Goal: Task Accomplishment & Management: Manage account settings

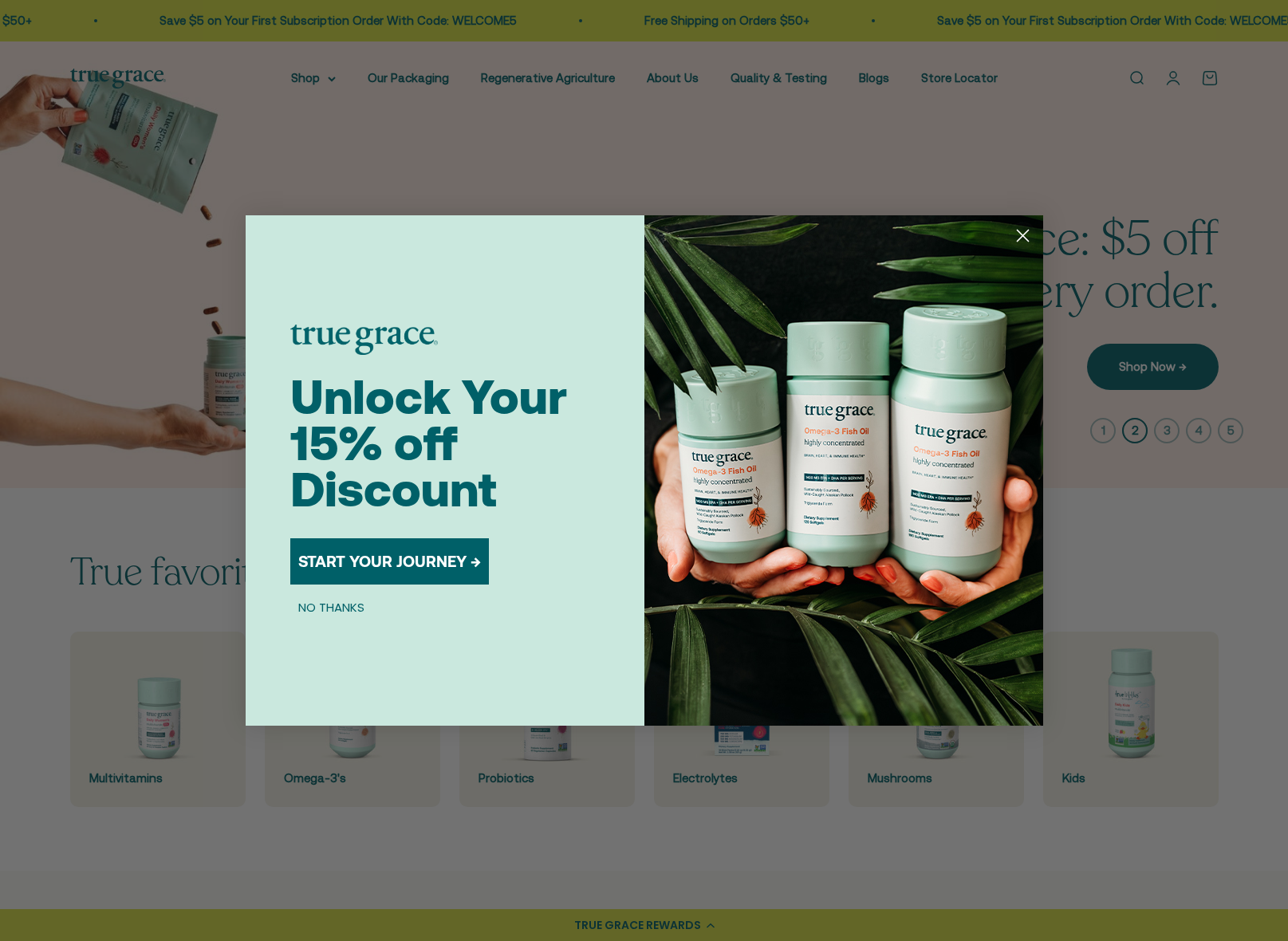
click at [968, 128] on div "Close dialog Unlock Your 15% off Discount START YOUR JOURNEY → NO THANKS Submit" at bounding box center [644, 470] width 1288 height 941
click at [1028, 234] on circle "Close dialog" at bounding box center [1021, 235] width 26 height 26
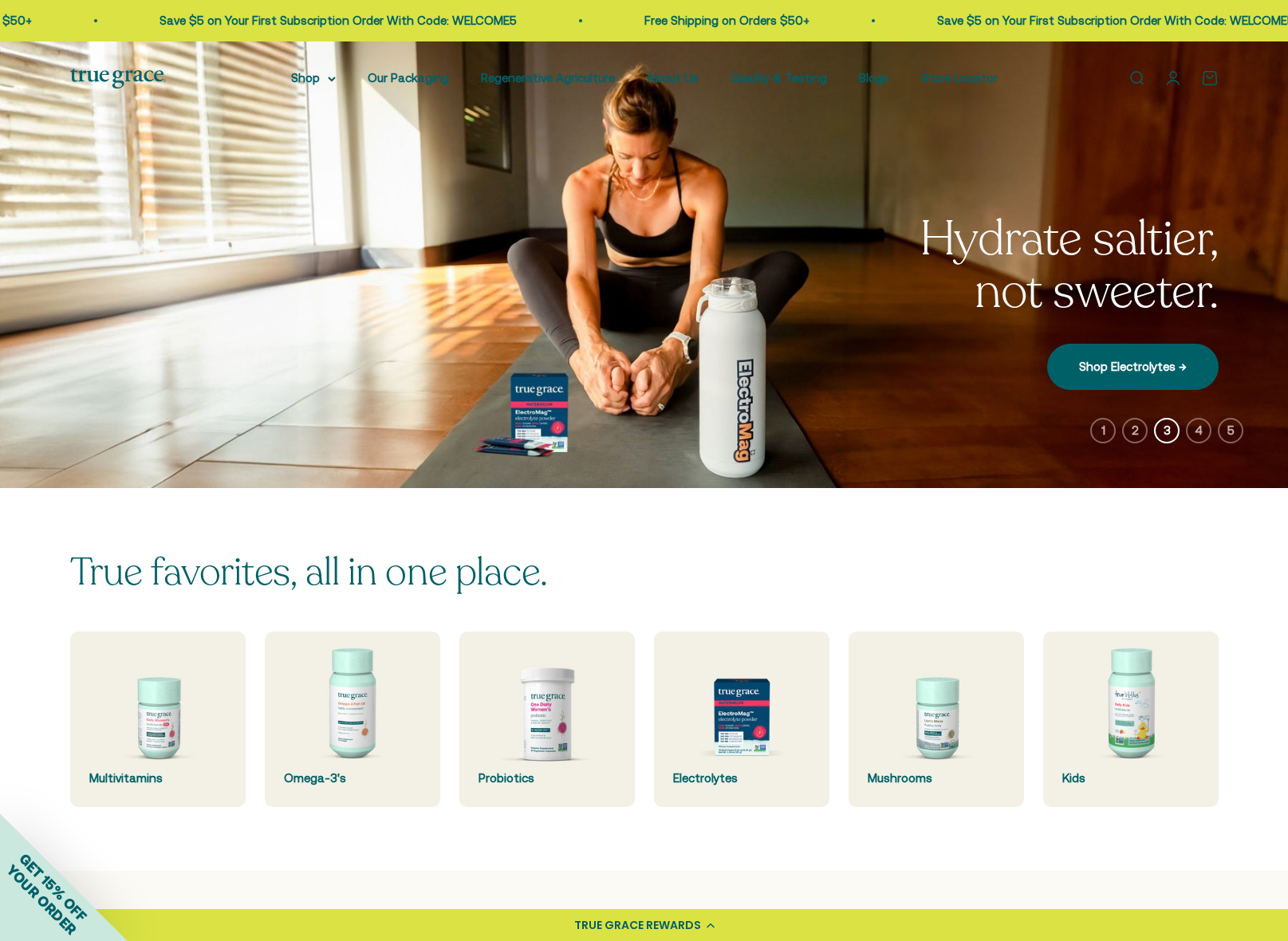
click at [1174, 75] on link "Open account page" at bounding box center [1172, 78] width 18 height 18
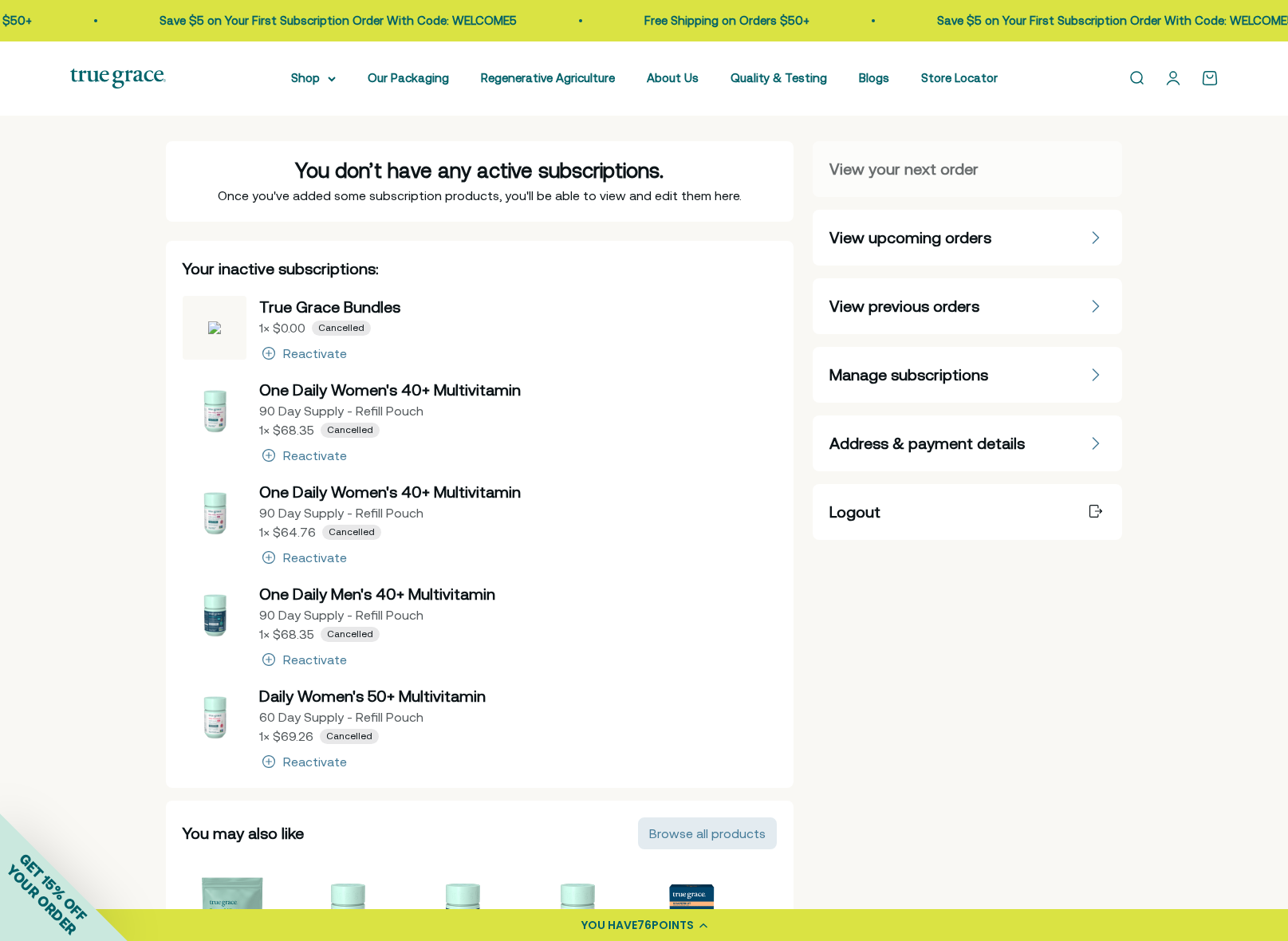
click at [221, 411] on img at bounding box center [214, 411] width 64 height 64
click at [309, 454] on div "Reactivate" at bounding box center [314, 455] width 64 height 13
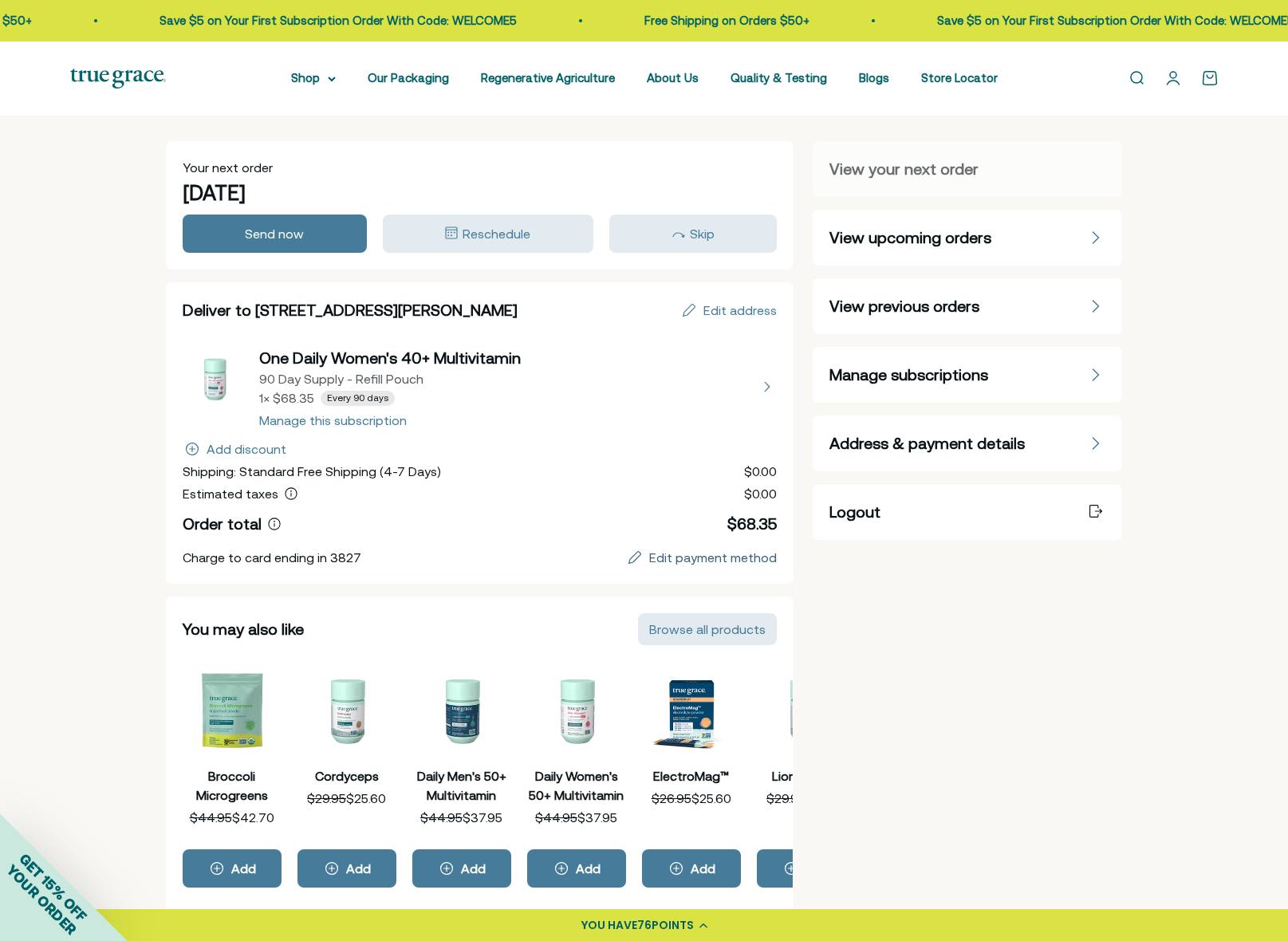
click at [701, 561] on div "Edit payment method" at bounding box center [713, 558] width 128 height 13
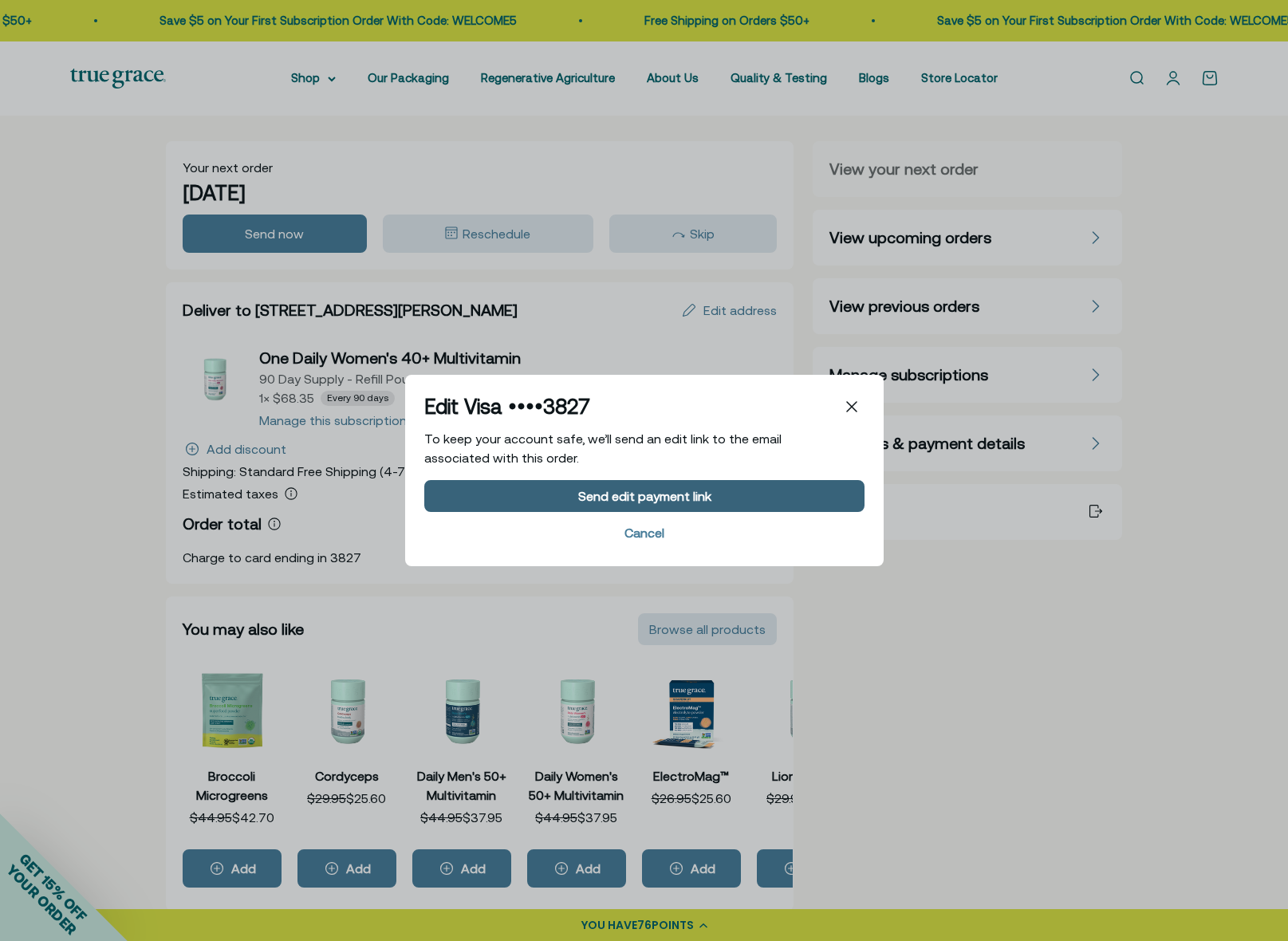
click at [644, 496] on div "Send edit payment link" at bounding box center [644, 496] width 133 height 13
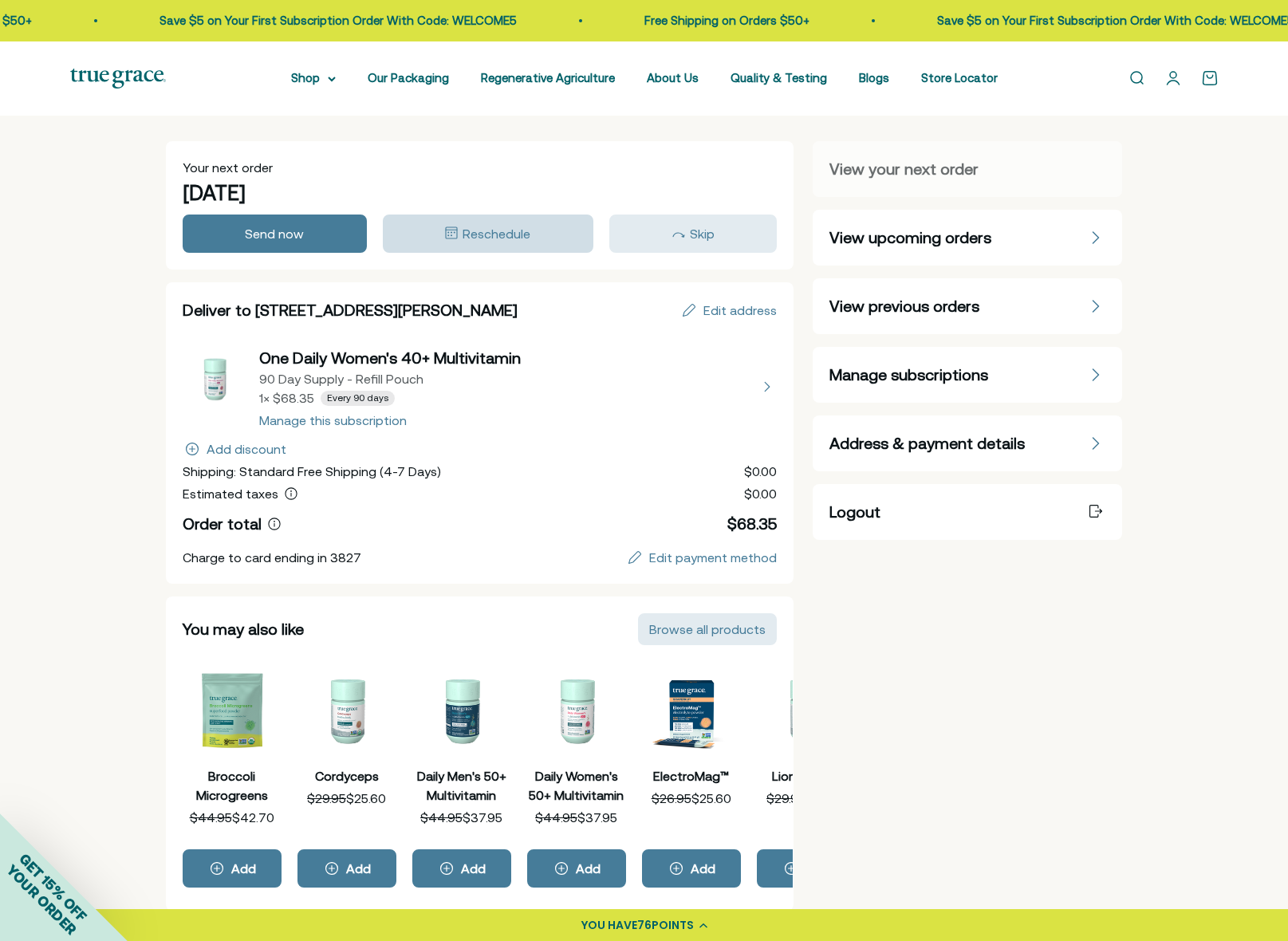
click at [483, 232] on span "Reschedule" at bounding box center [496, 233] width 68 height 14
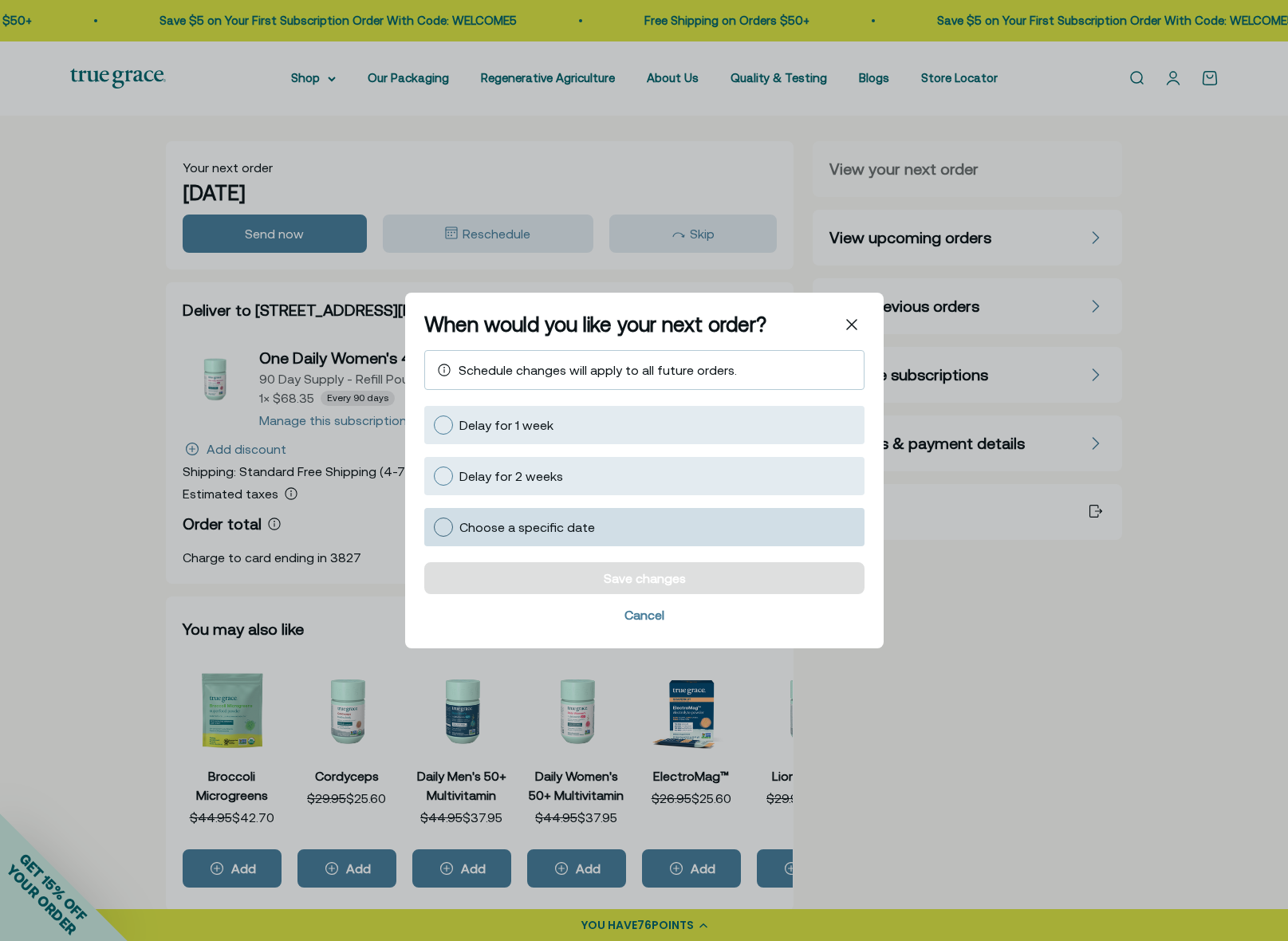
click at [443, 528] on div at bounding box center [443, 527] width 19 height 19
click at [433, 528] on input "Choose a specific date" at bounding box center [433, 528] width 0 height 0
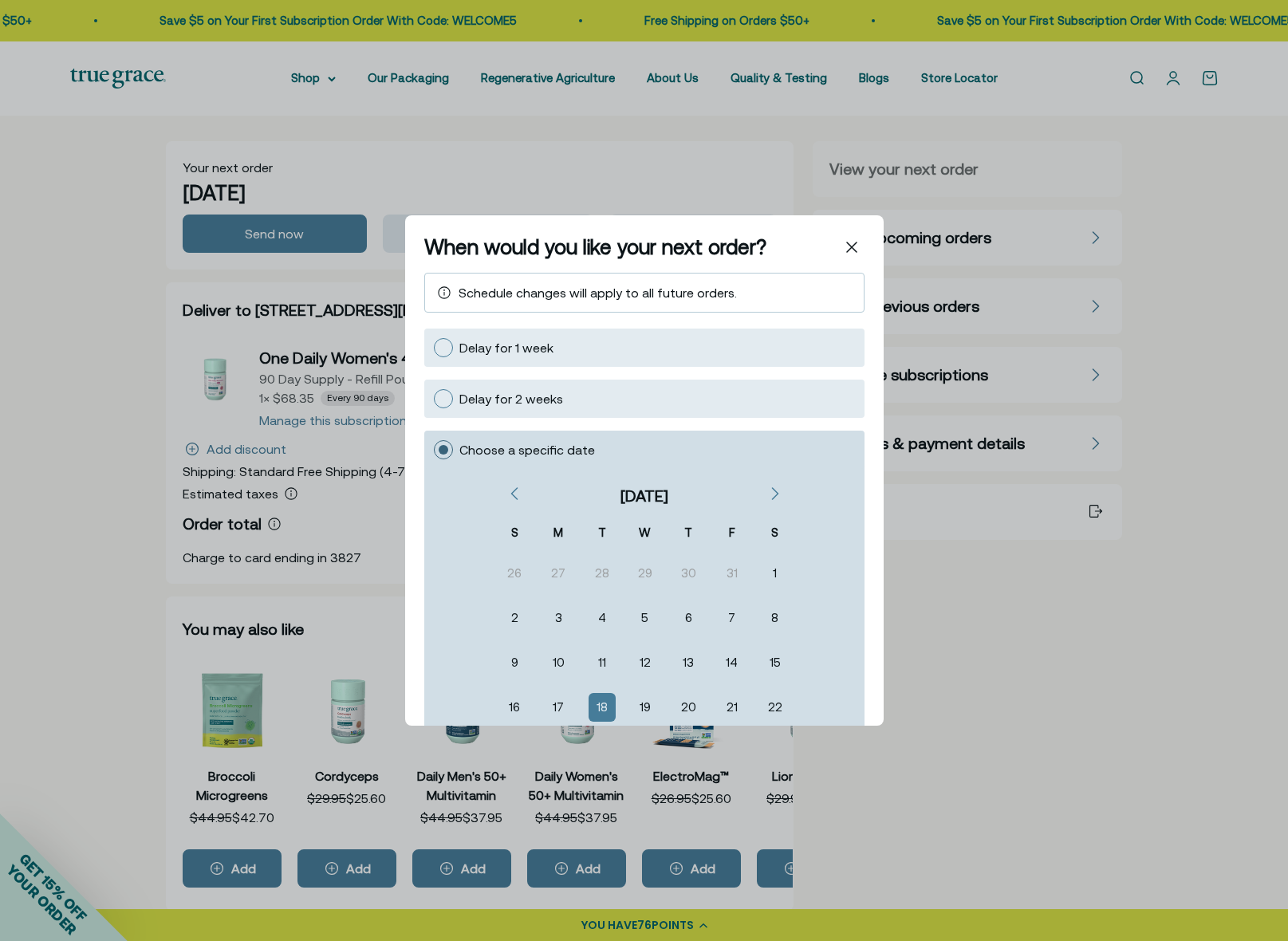
scroll to position [10, 0]
click at [516, 493] on div "Previous" at bounding box center [511, 494] width 19 height 19
click at [511, 490] on icon "Previous" at bounding box center [514, 494] width 6 height 11
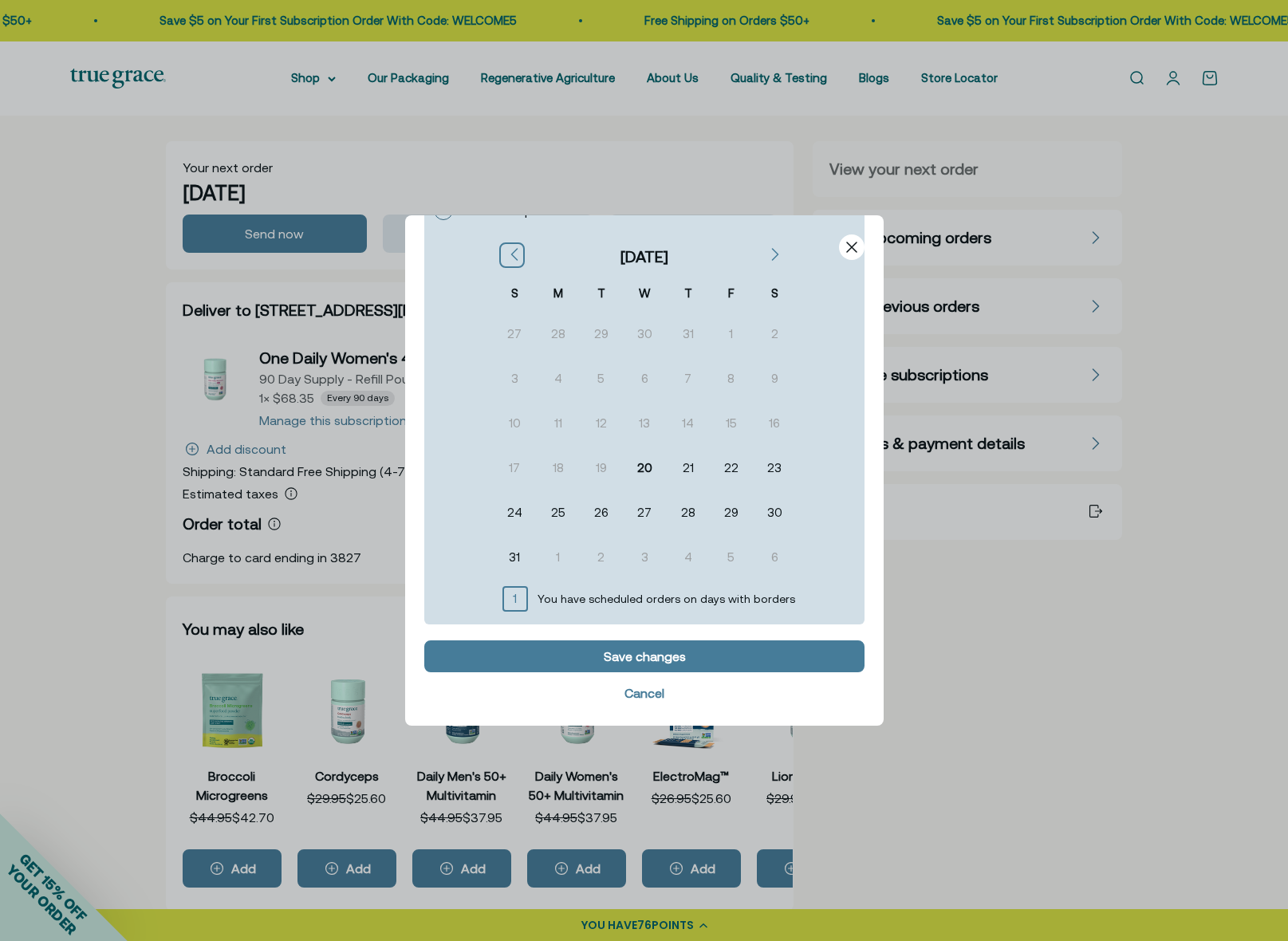
scroll to position [294, 0]
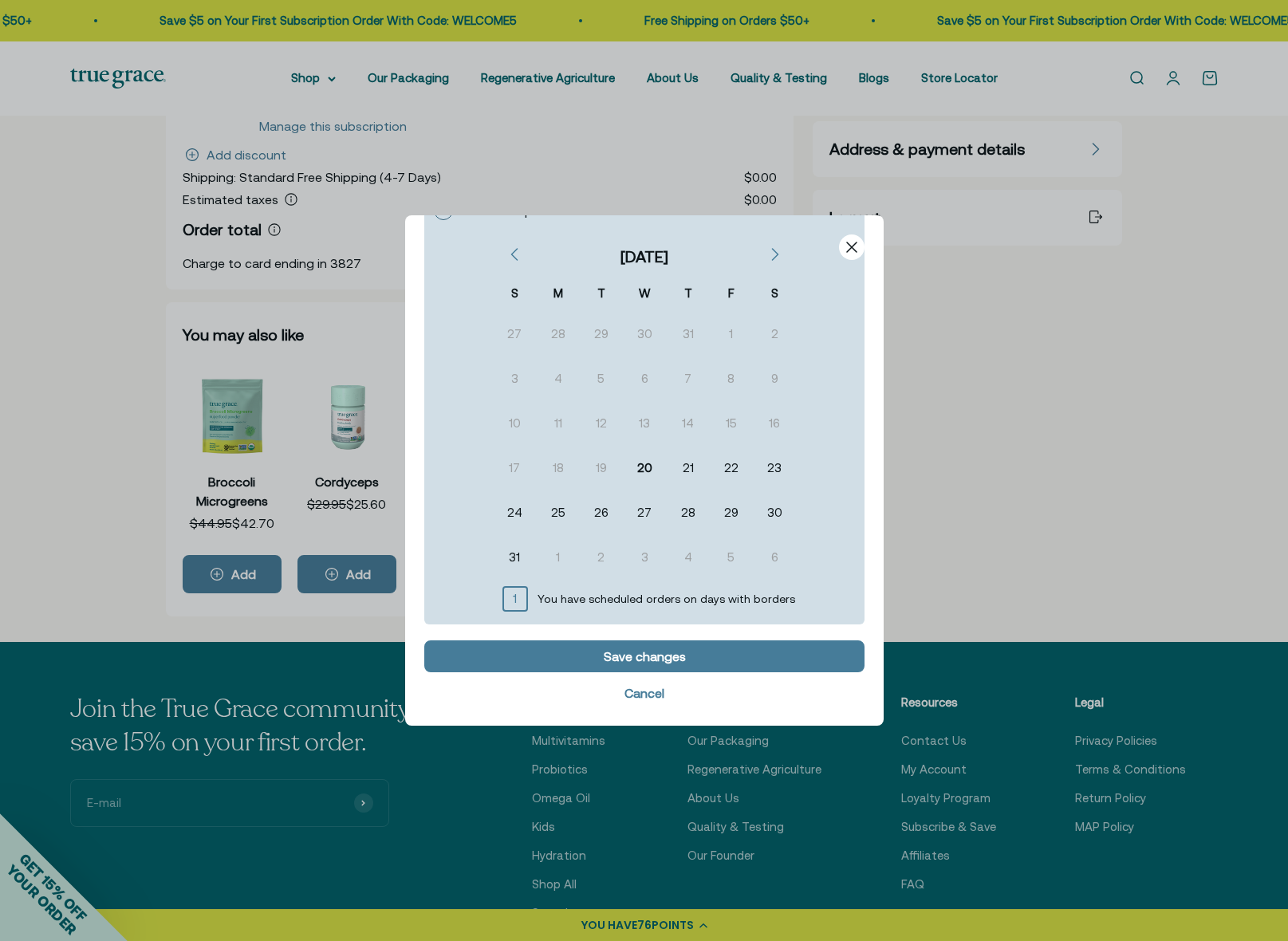
click at [765, 254] on div at bounding box center [644, 248] width 440 height 26
click at [763, 254] on div at bounding box center [644, 248] width 440 height 26
click at [761, 258] on div at bounding box center [644, 248] width 440 height 26
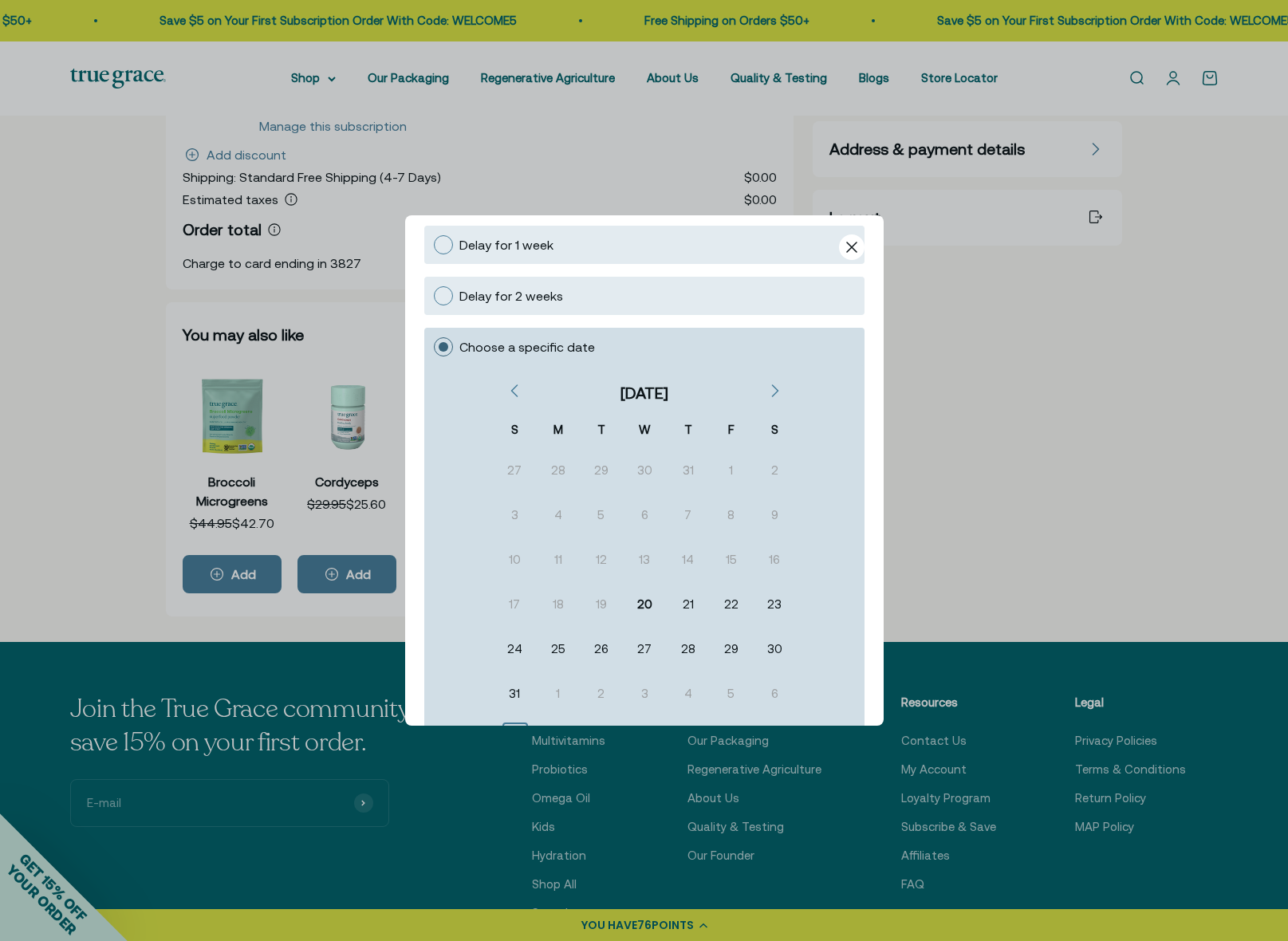
scroll to position [106, 0]
click at [770, 387] on icon "Next" at bounding box center [774, 388] width 8 height 13
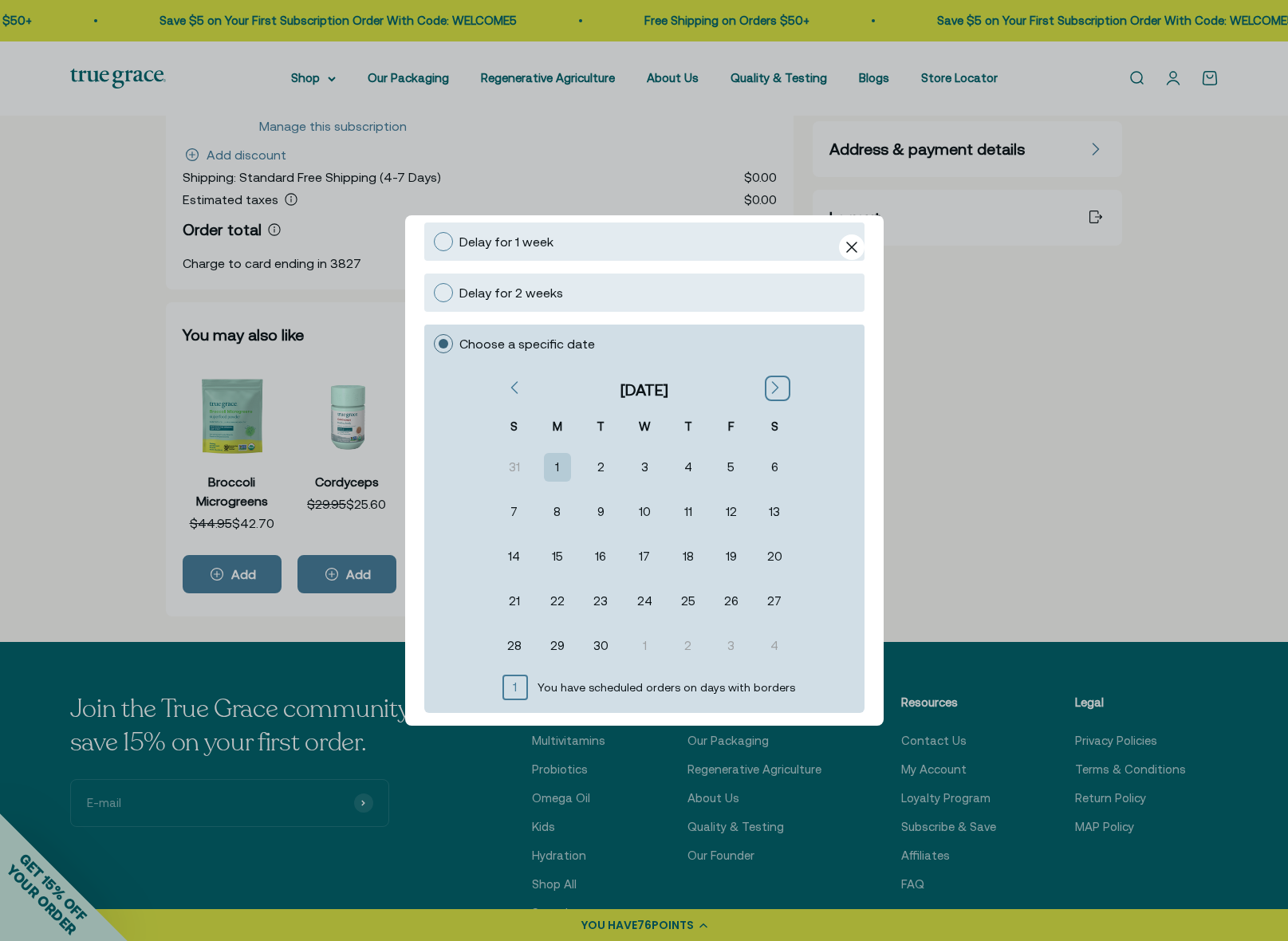
click at [557, 470] on div "1" at bounding box center [557, 467] width 24 height 26
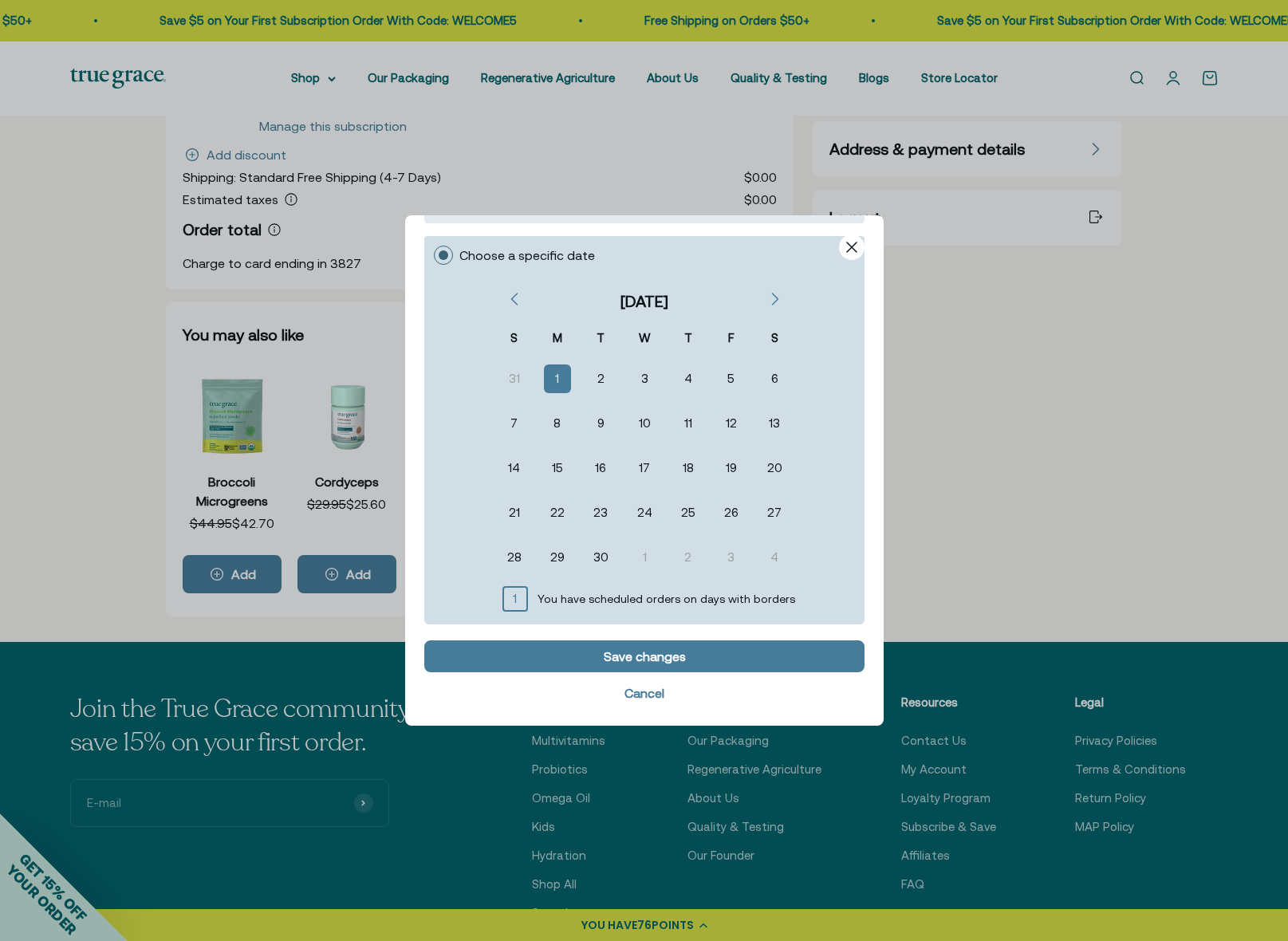
scroll to position [298, 0]
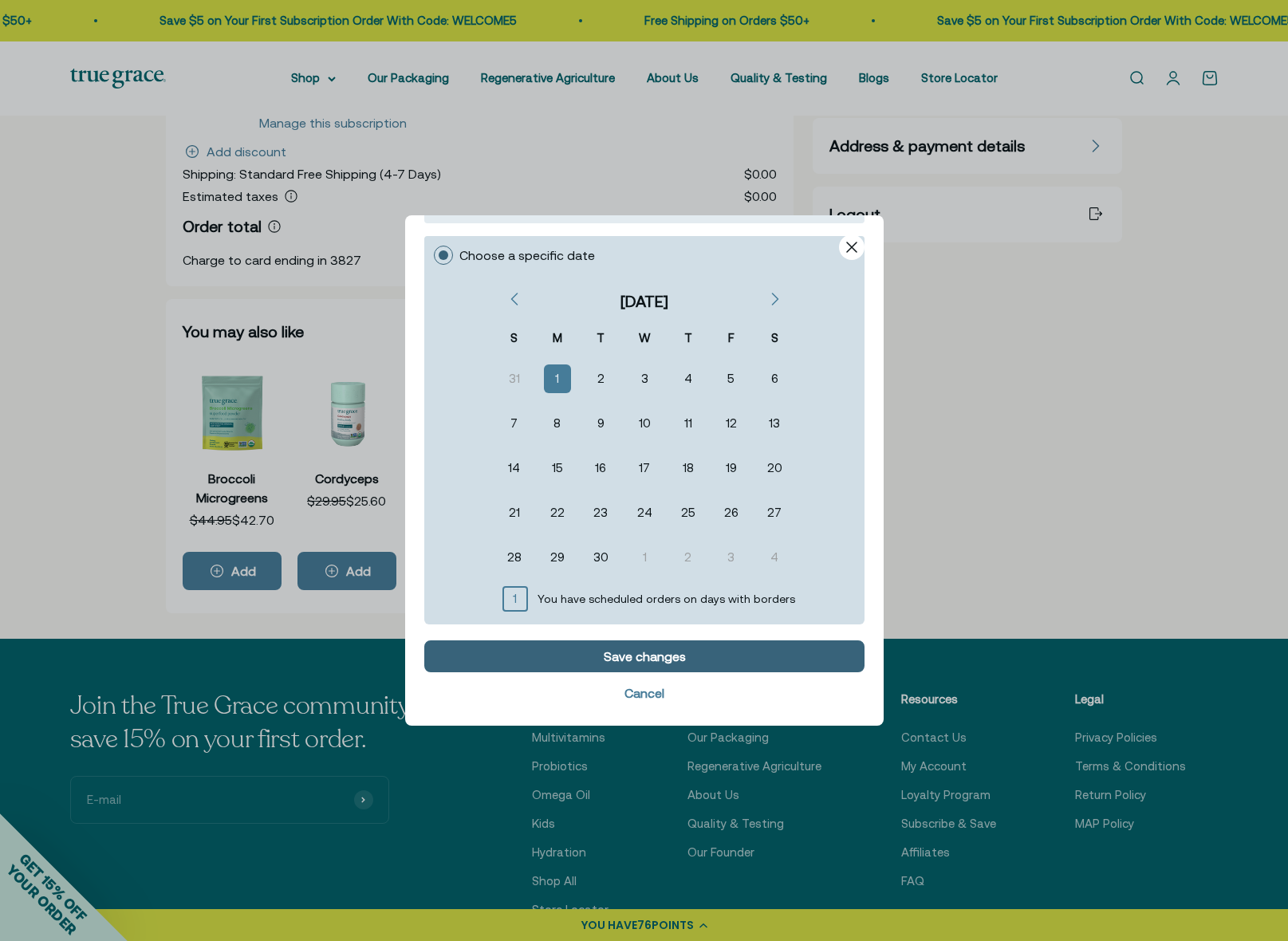
click at [633, 655] on div "Save changes" at bounding box center [643, 656] width 82 height 13
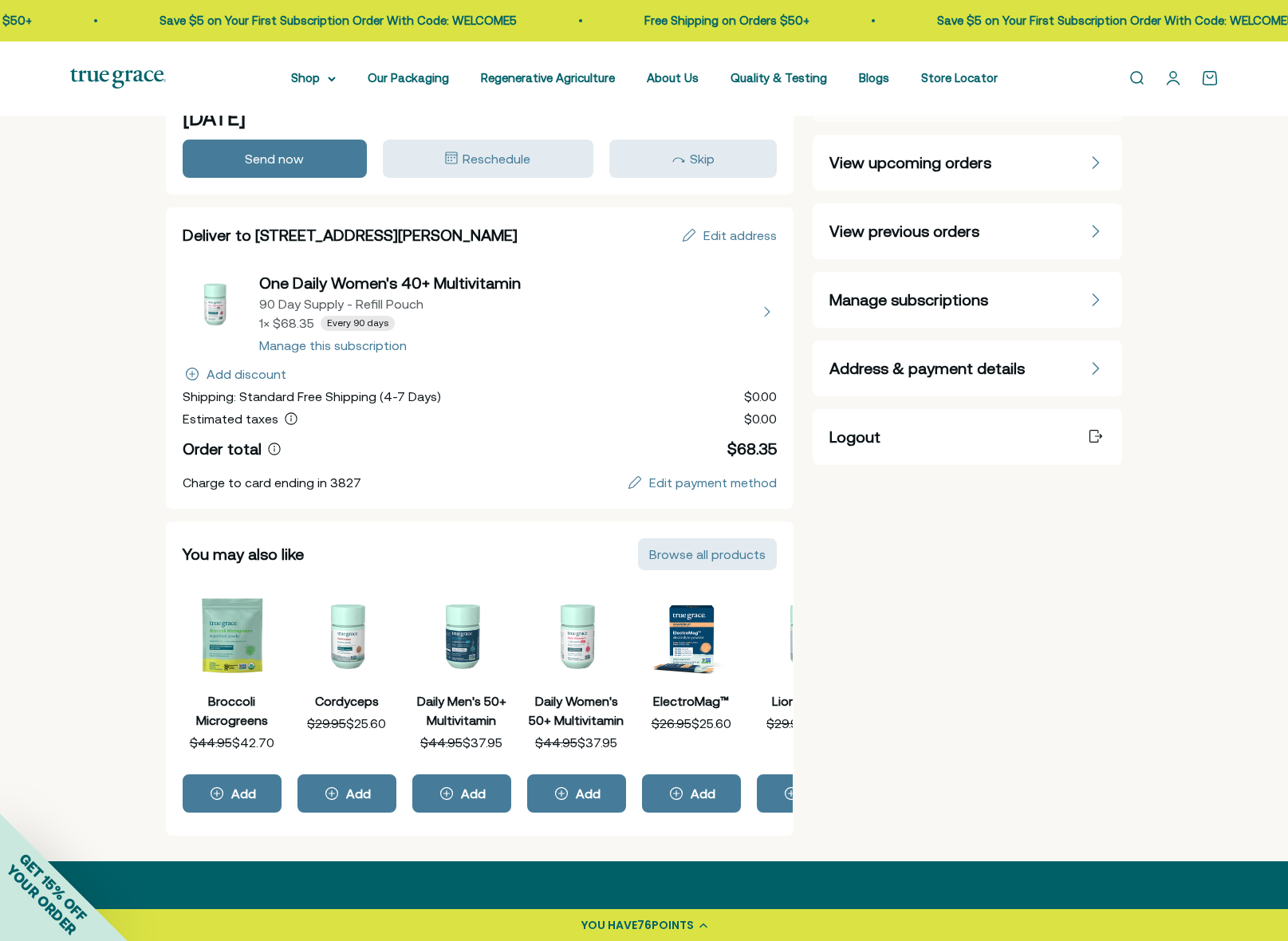
scroll to position [0, 0]
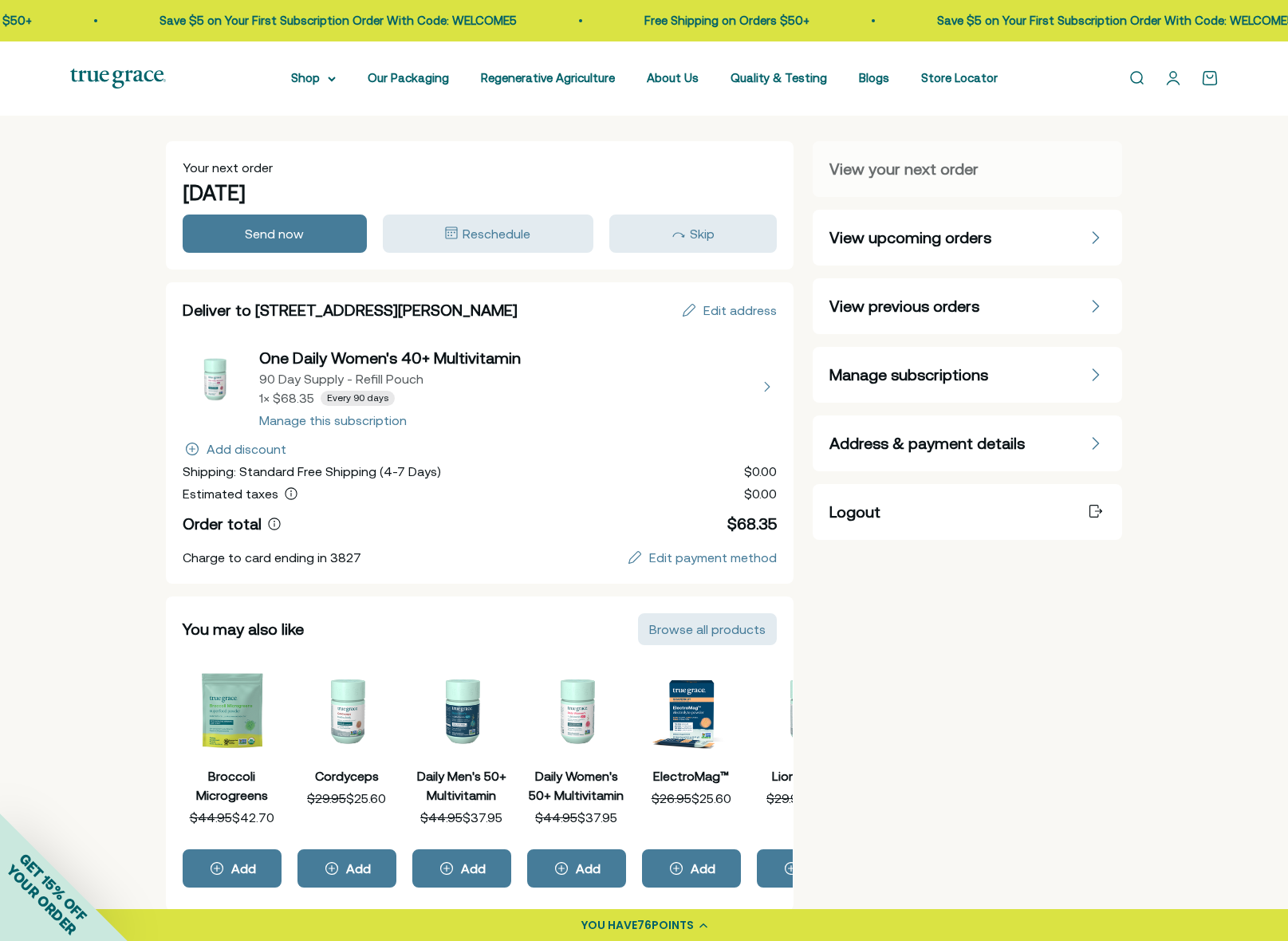
click at [933, 375] on span "Manage subscriptions" at bounding box center [908, 375] width 158 height 22
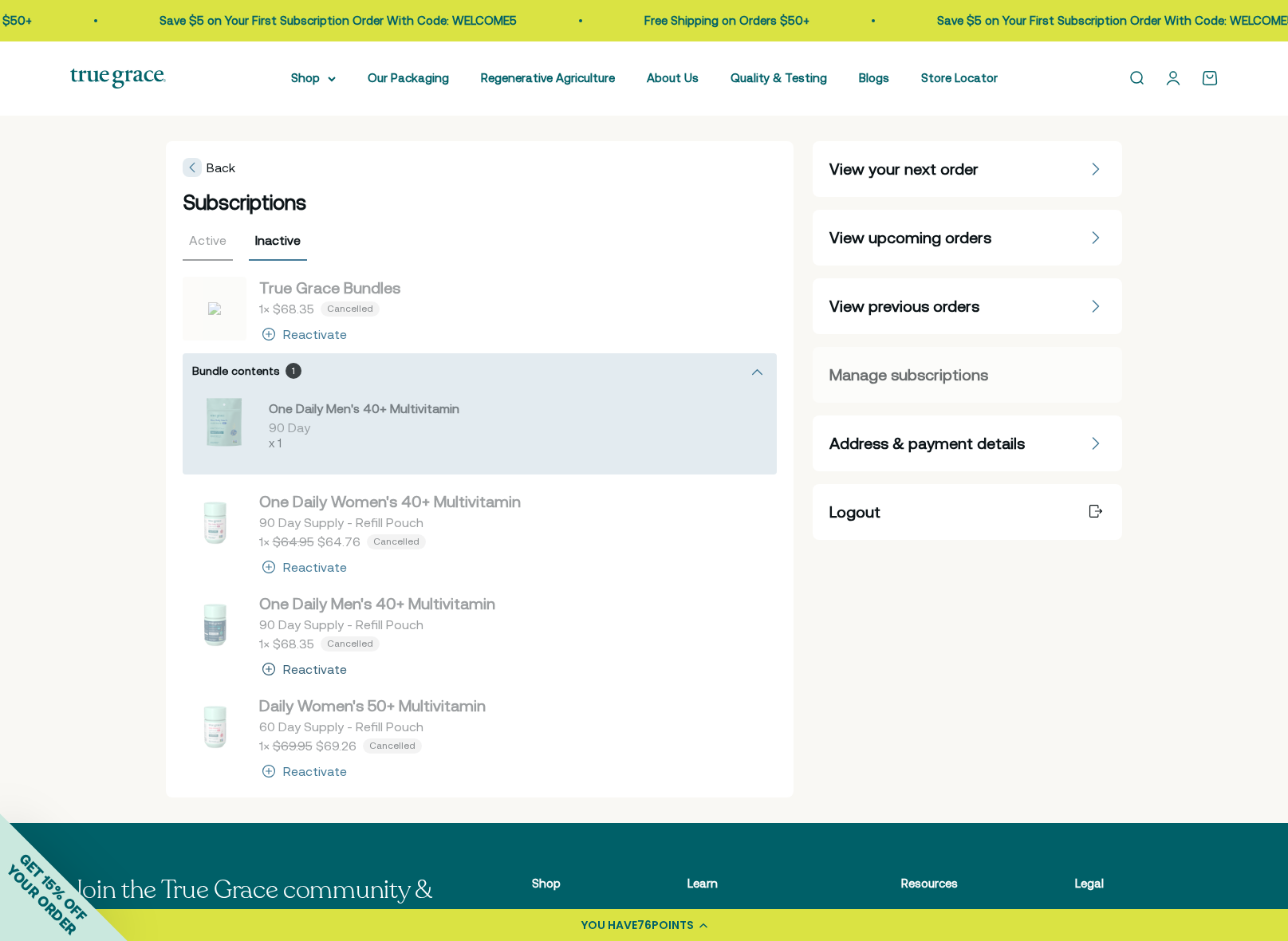
click at [305, 668] on div "Reactivate" at bounding box center [314, 669] width 64 height 13
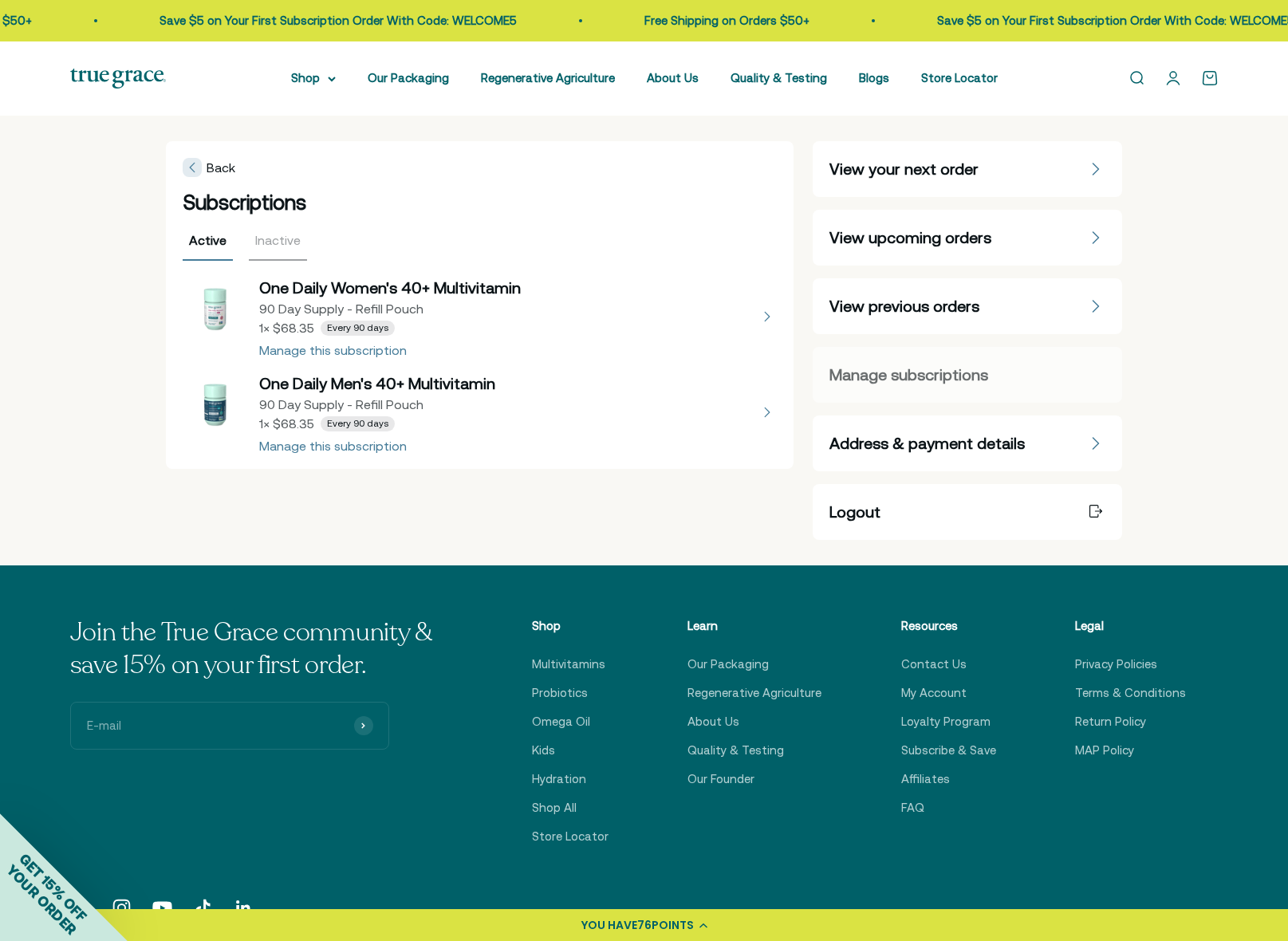
click at [344, 447] on button "view details about One Daily Men's 40+ Multivitamin 90 Day Supply - Refill Pouc…" at bounding box center [480, 413] width 595 height 80
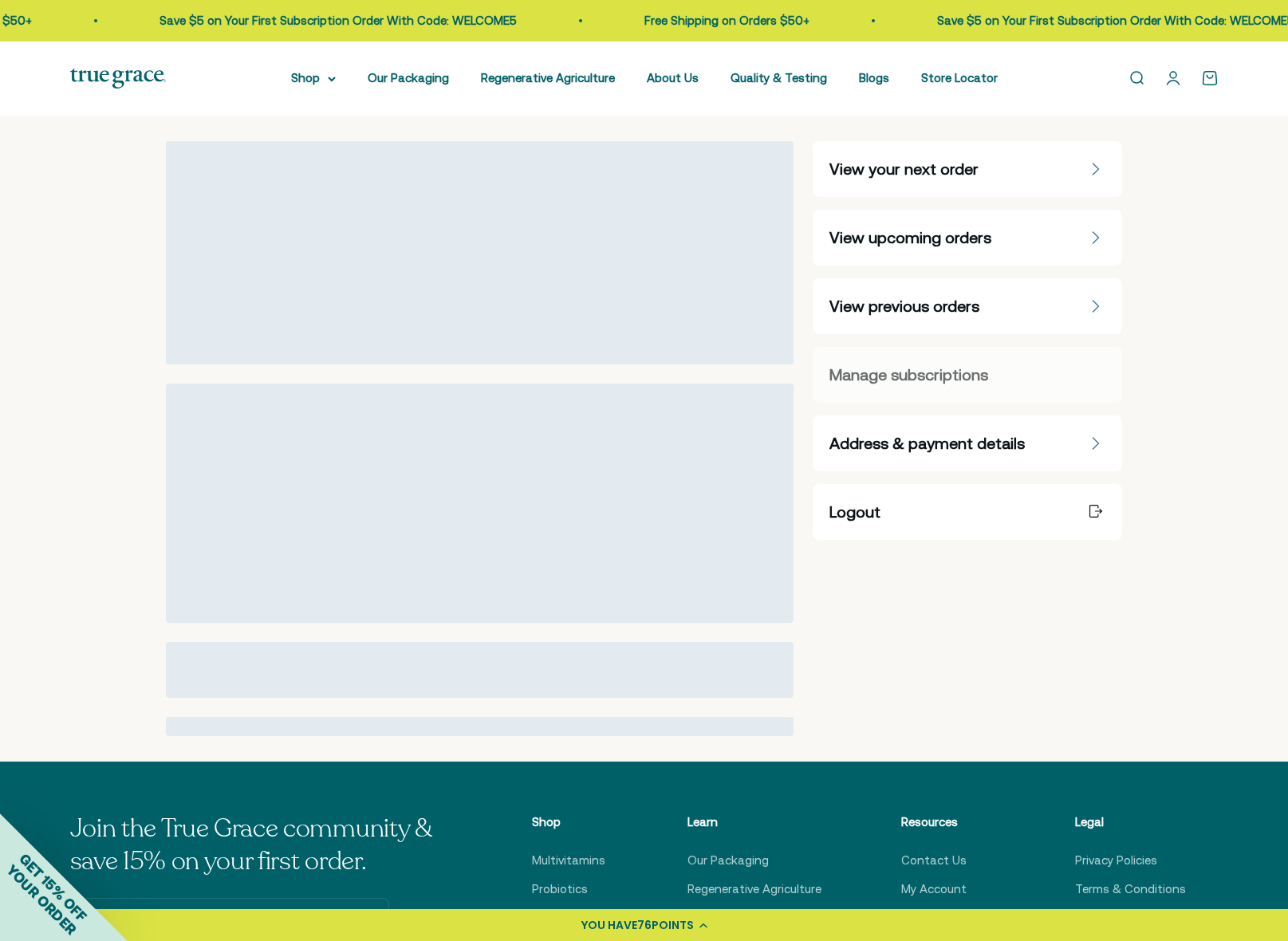
select select "90 Day"
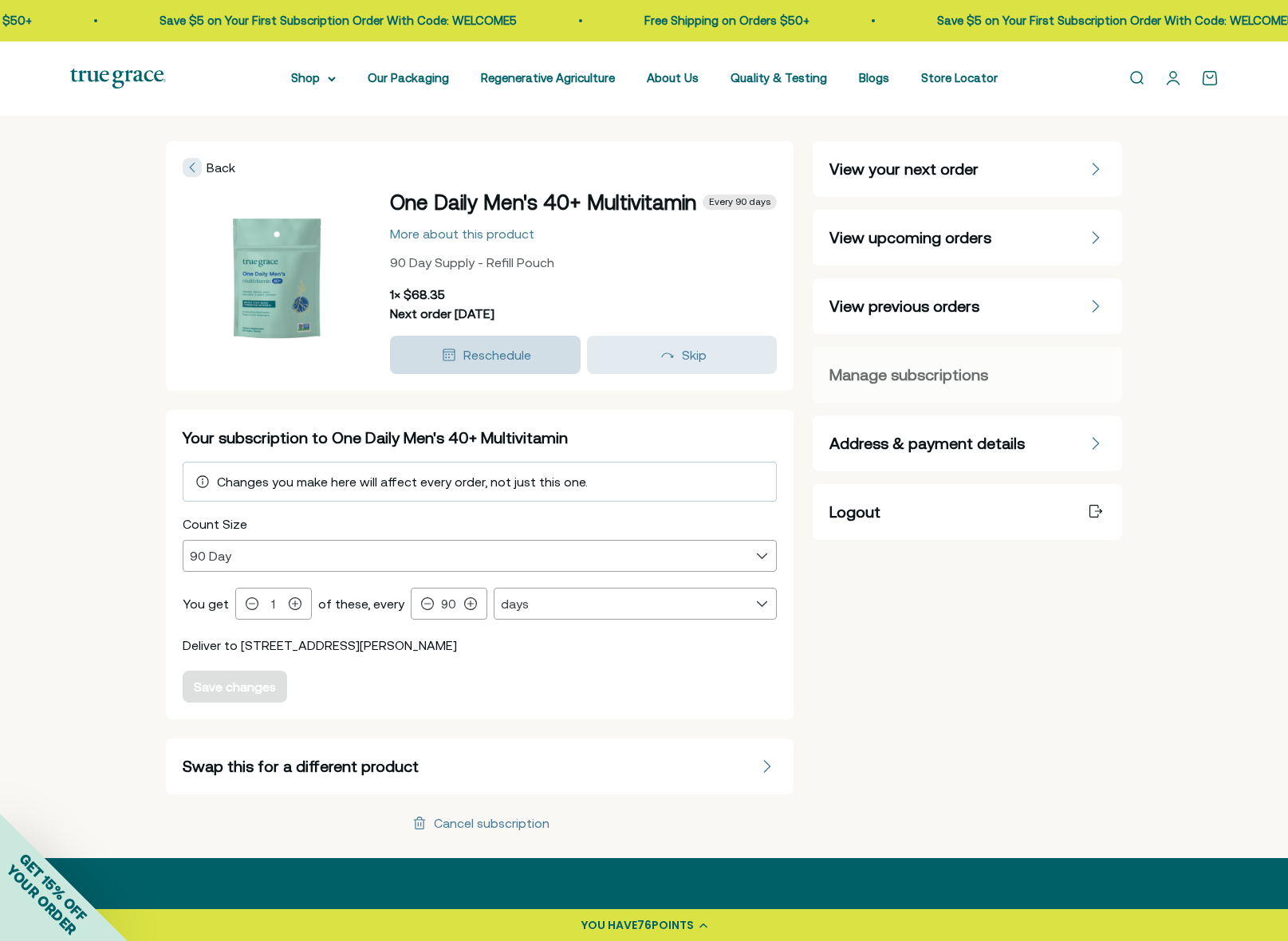
click at [504, 364] on div "Reschedule" at bounding box center [497, 355] width 68 height 19
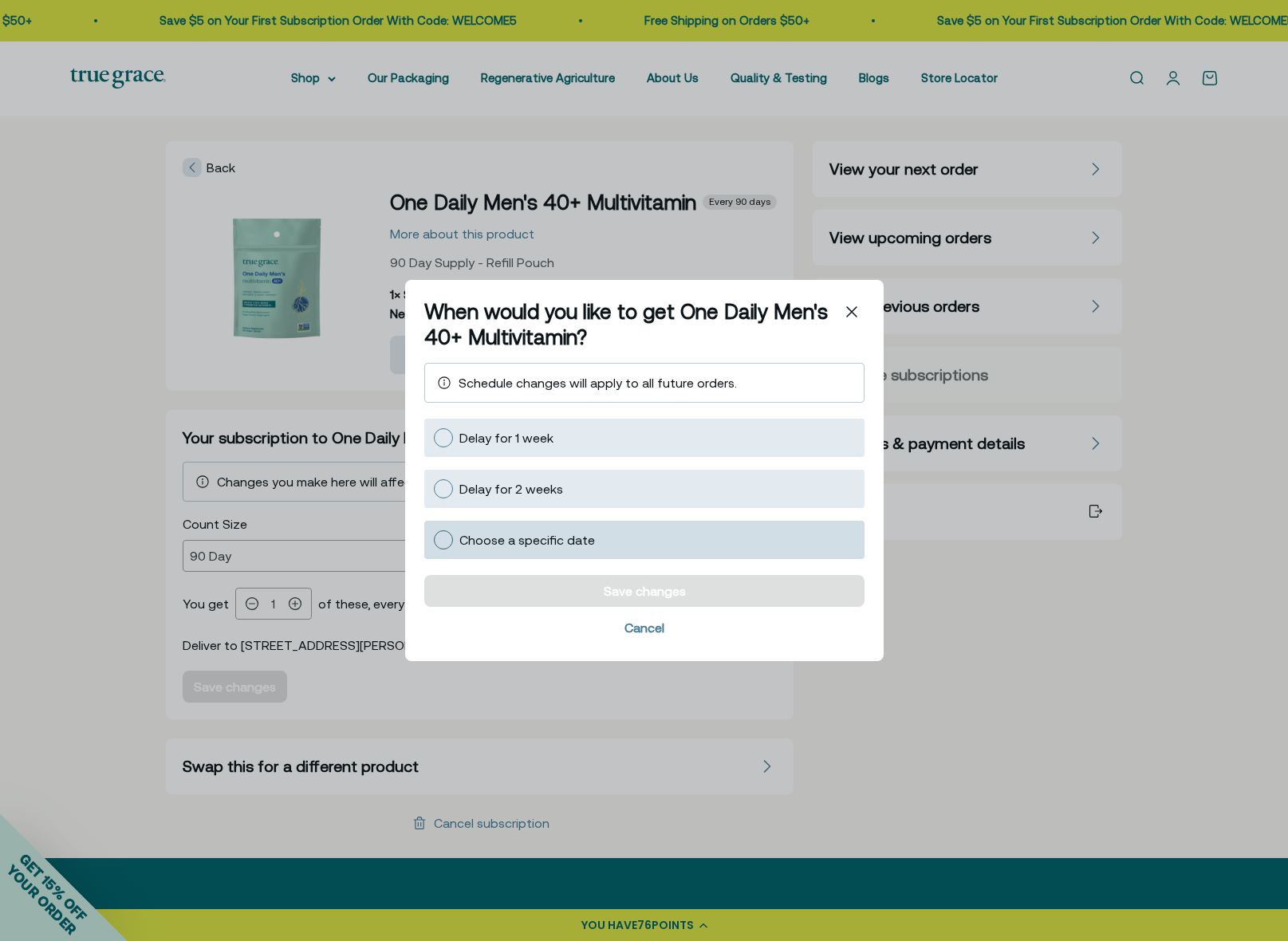
click at [445, 540] on div at bounding box center [443, 540] width 19 height 19
click at [433, 540] on input "Choose a specific date" at bounding box center [433, 540] width 0 height 0
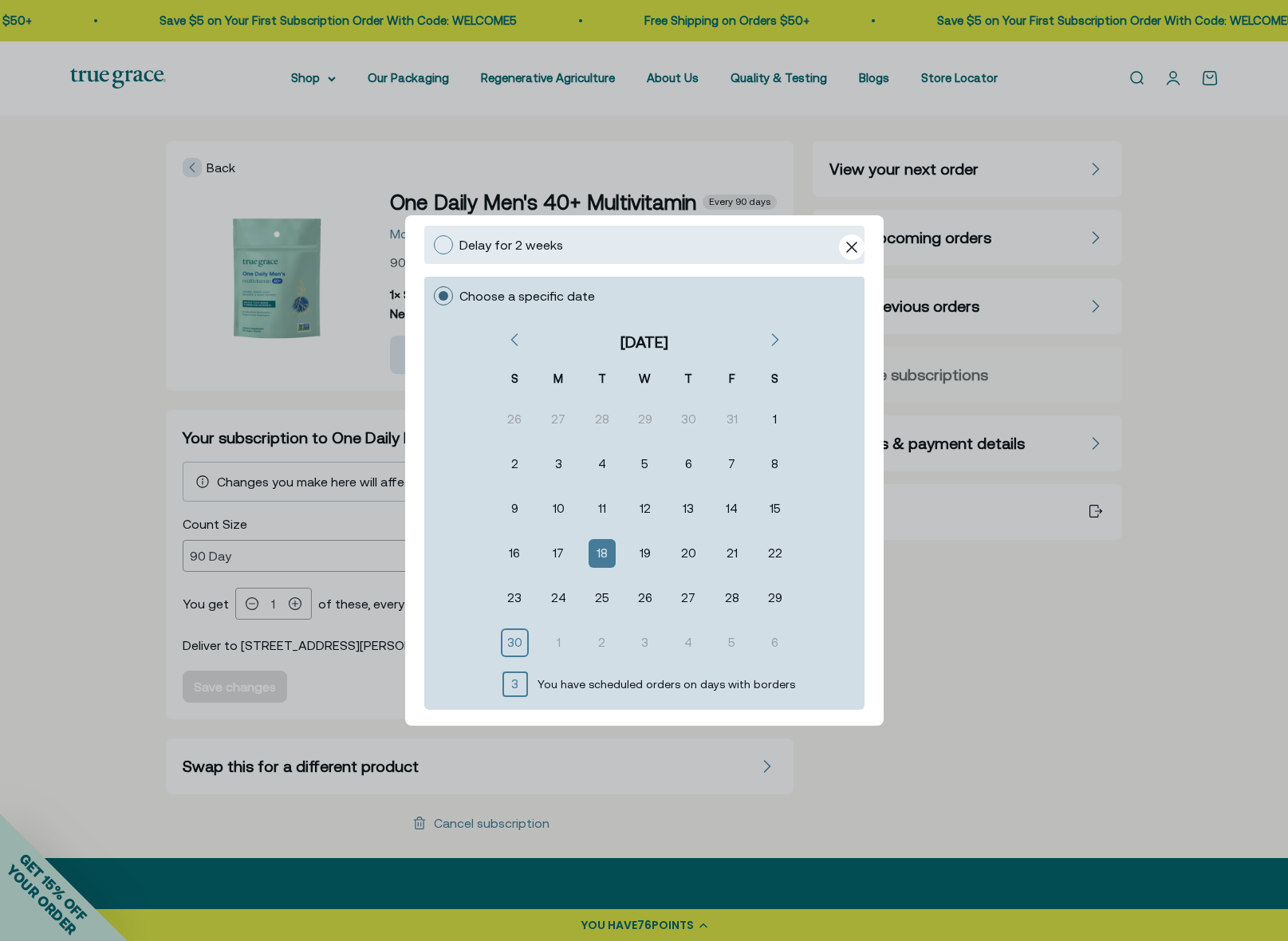
scroll to position [176, 0]
click at [511, 341] on icon "Previous" at bounding box center [513, 343] width 8 height 13
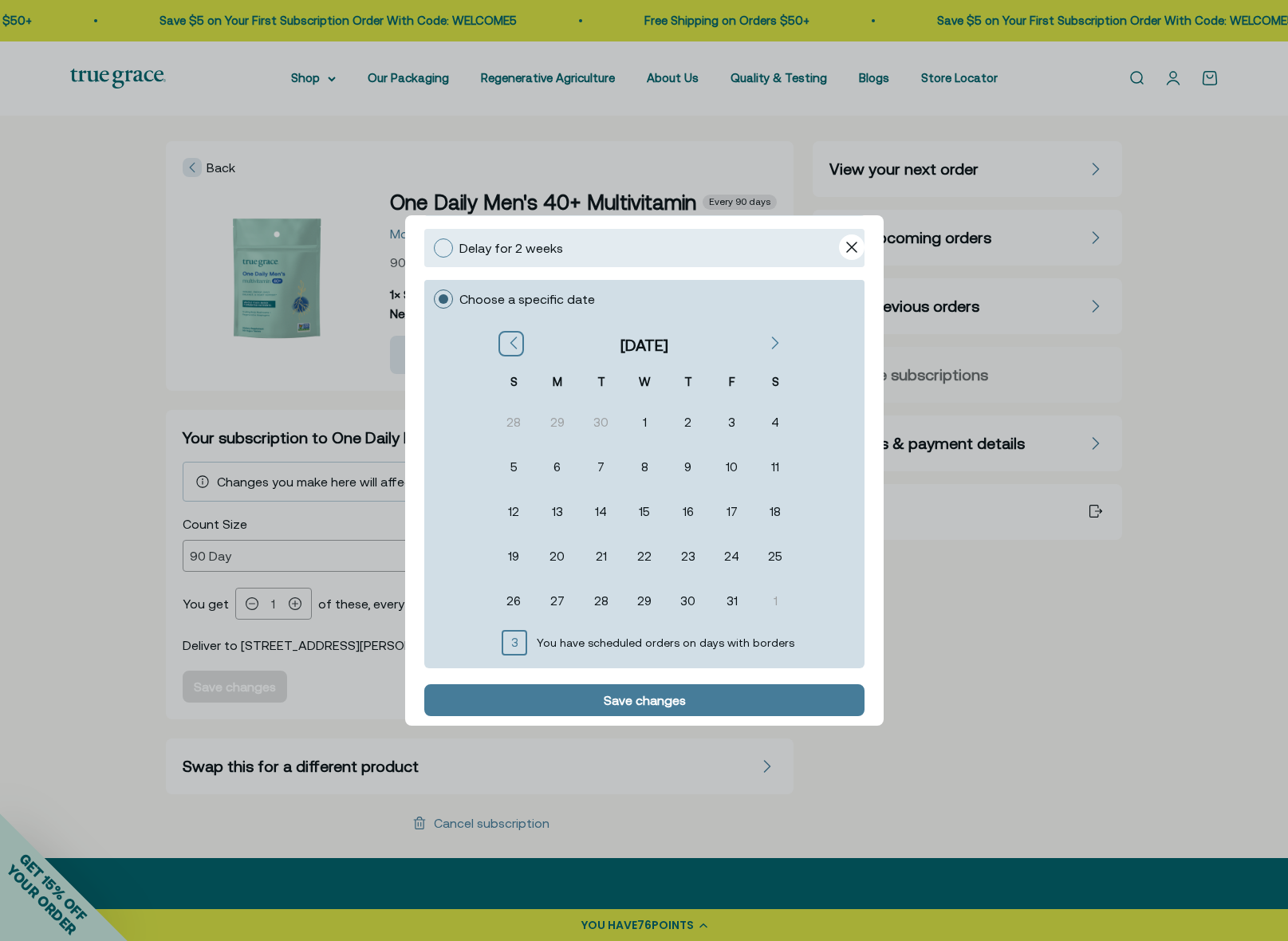
click at [511, 341] on icon "Previous" at bounding box center [513, 343] width 8 height 13
click at [725, 465] on div "12" at bounding box center [730, 467] width 24 height 26
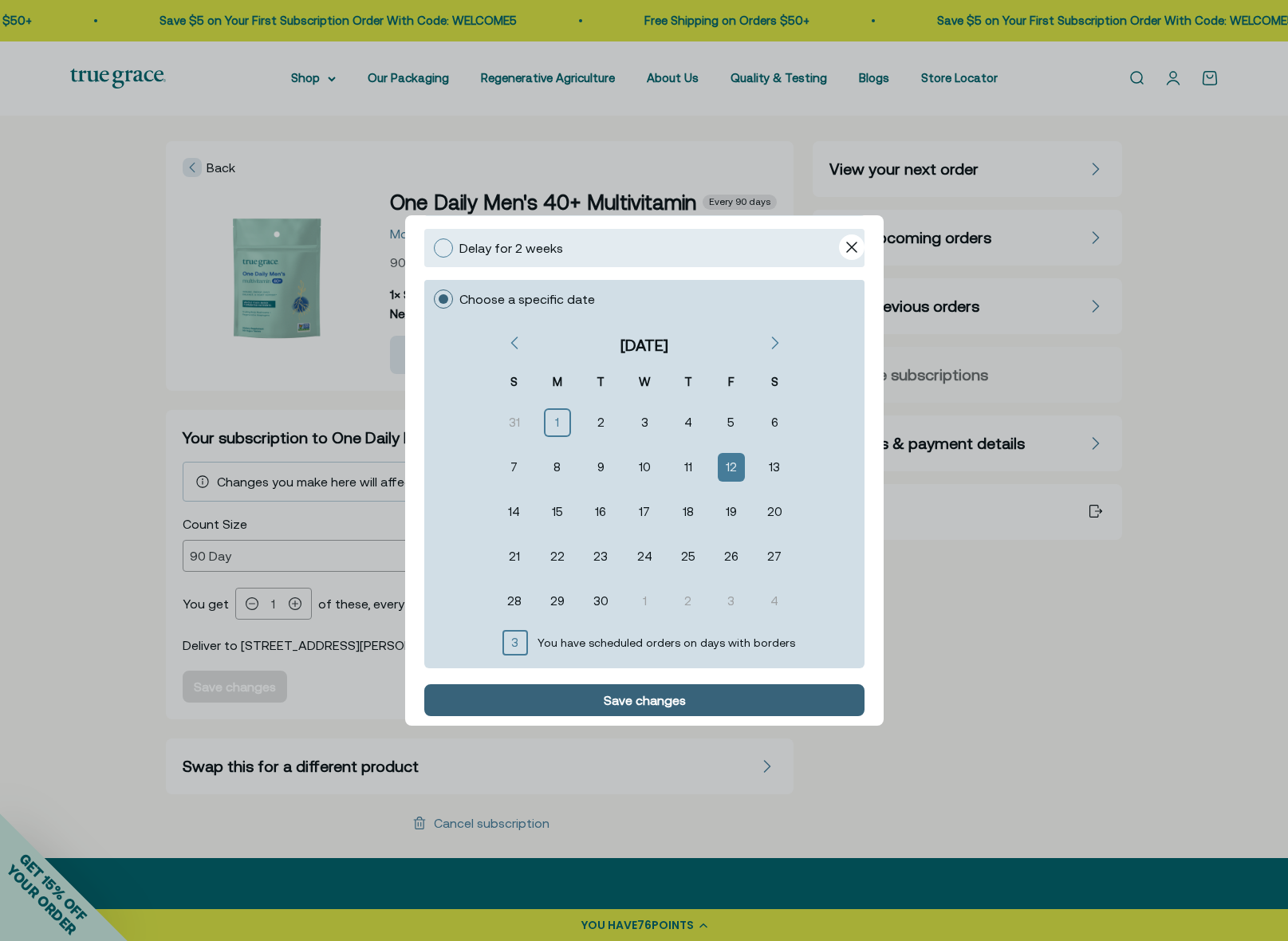
click at [655, 700] on div "Save changes" at bounding box center [643, 701] width 82 height 13
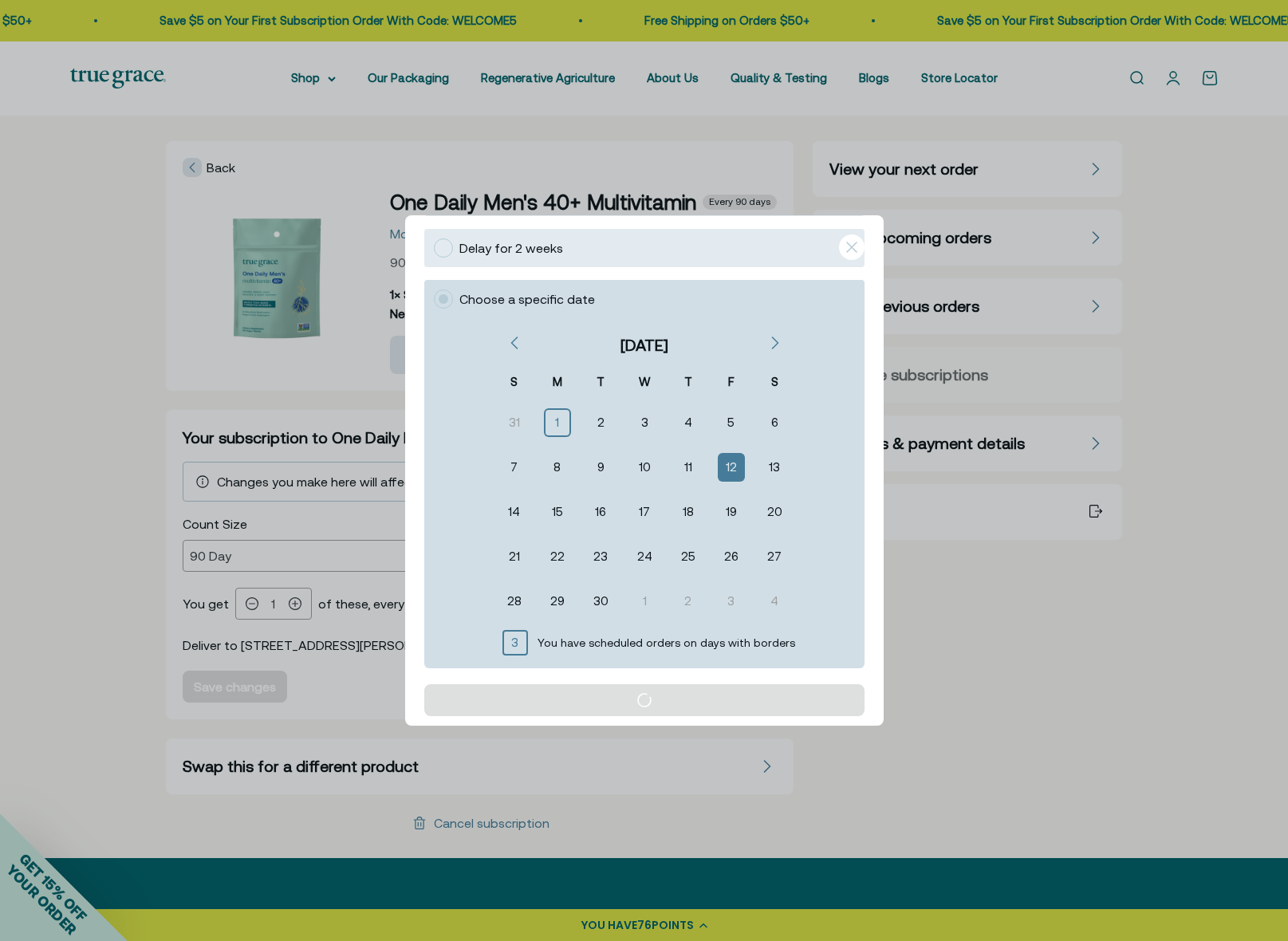
scroll to position [0, 0]
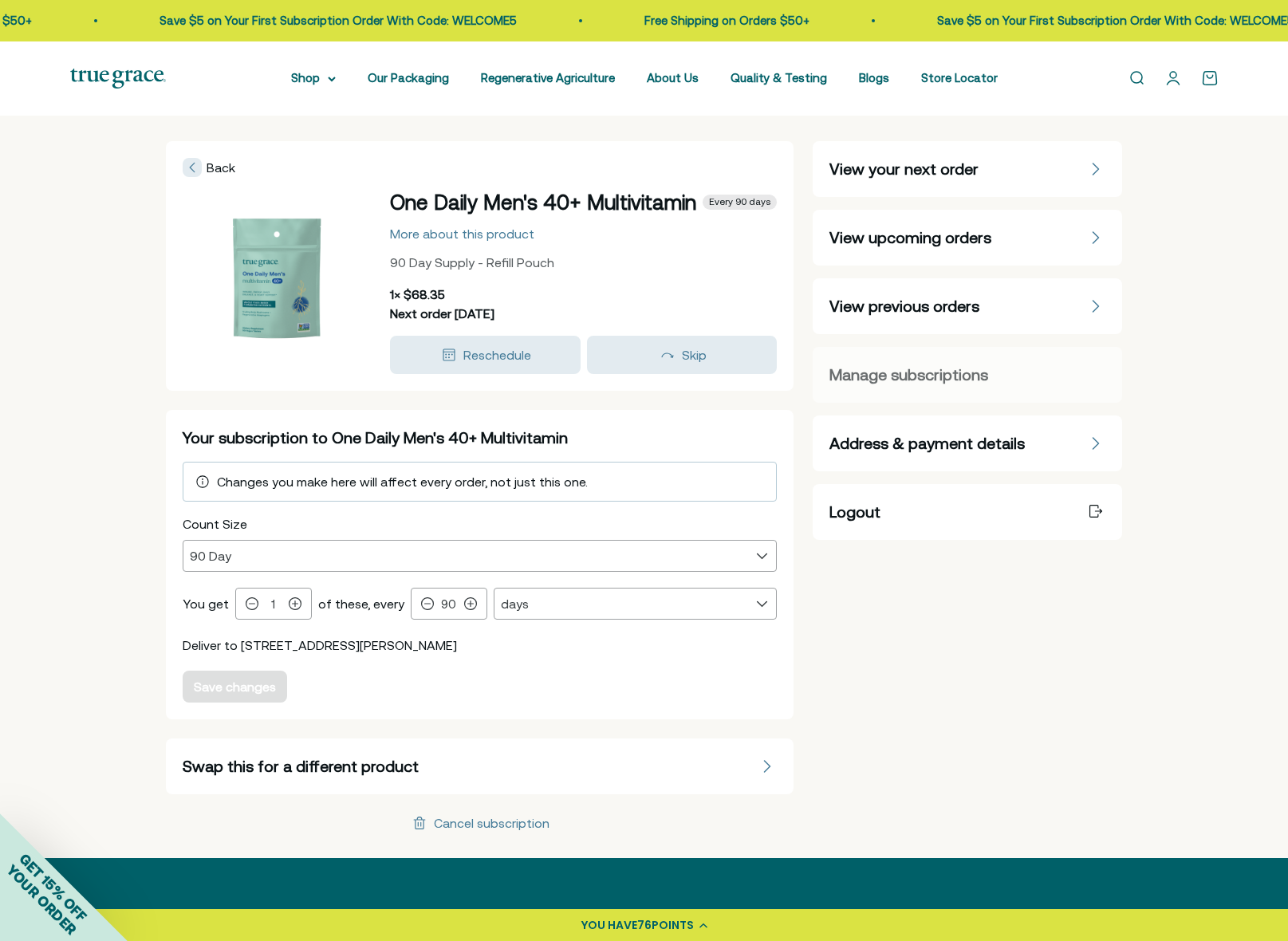
click at [905, 375] on span "Manage subscriptions" at bounding box center [908, 375] width 158 height 22
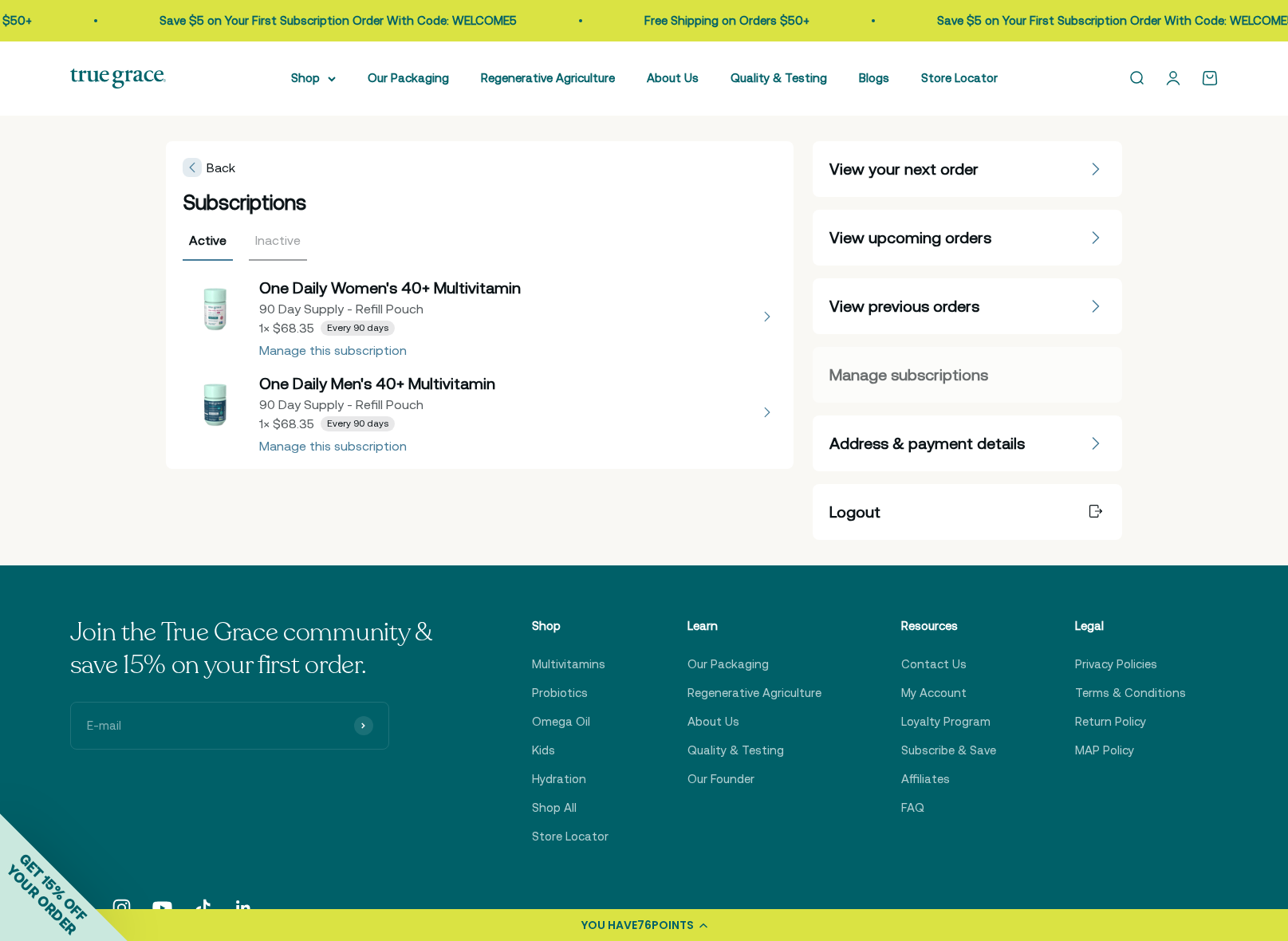
click at [216, 403] on button "view details about One Daily Men's 40+ Multivitamin 90 Day Supply - Refill Pouc…" at bounding box center [480, 413] width 595 height 80
select select "90 Day"
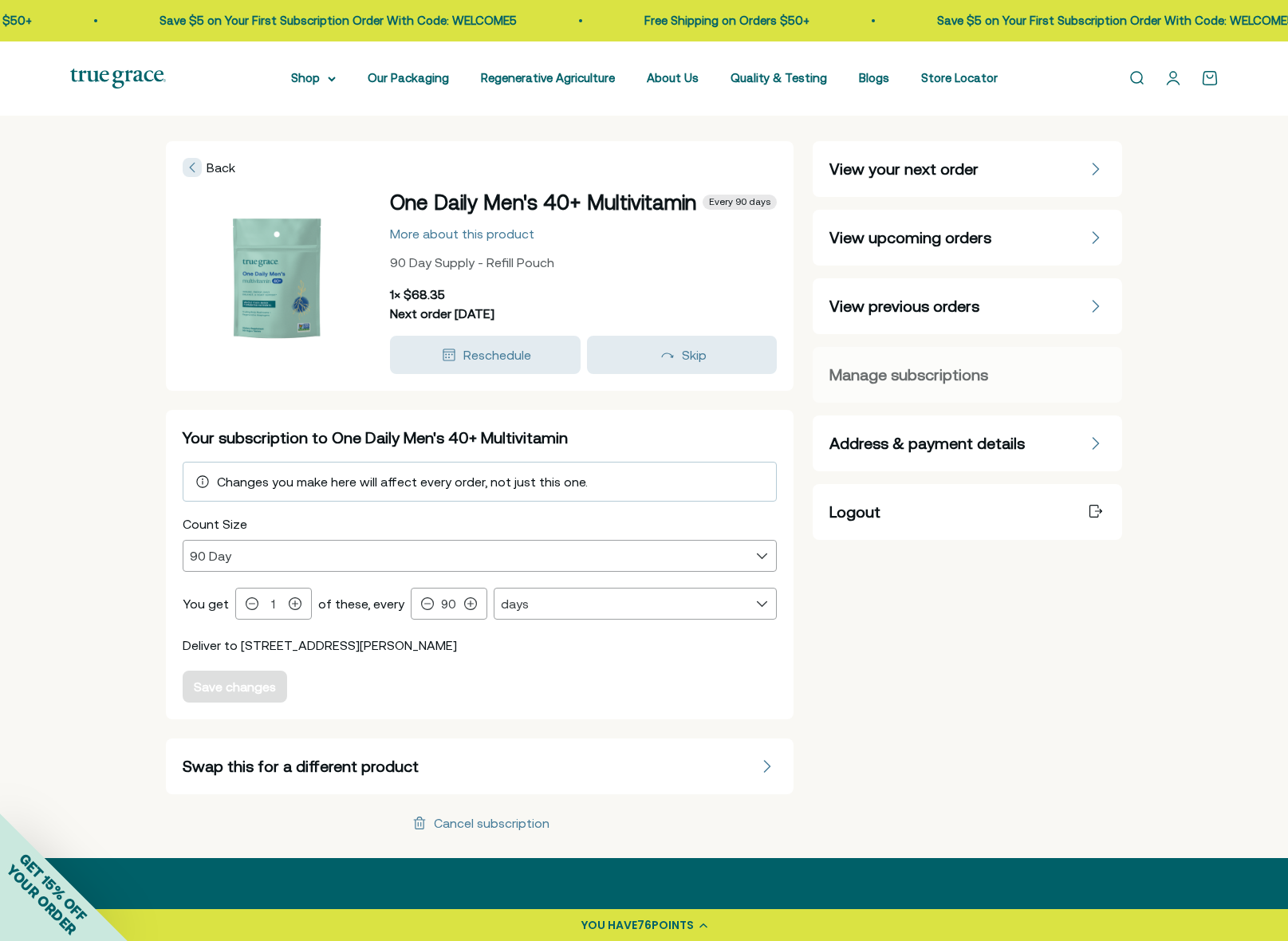
click at [853, 507] on span "Logout" at bounding box center [854, 512] width 51 height 22
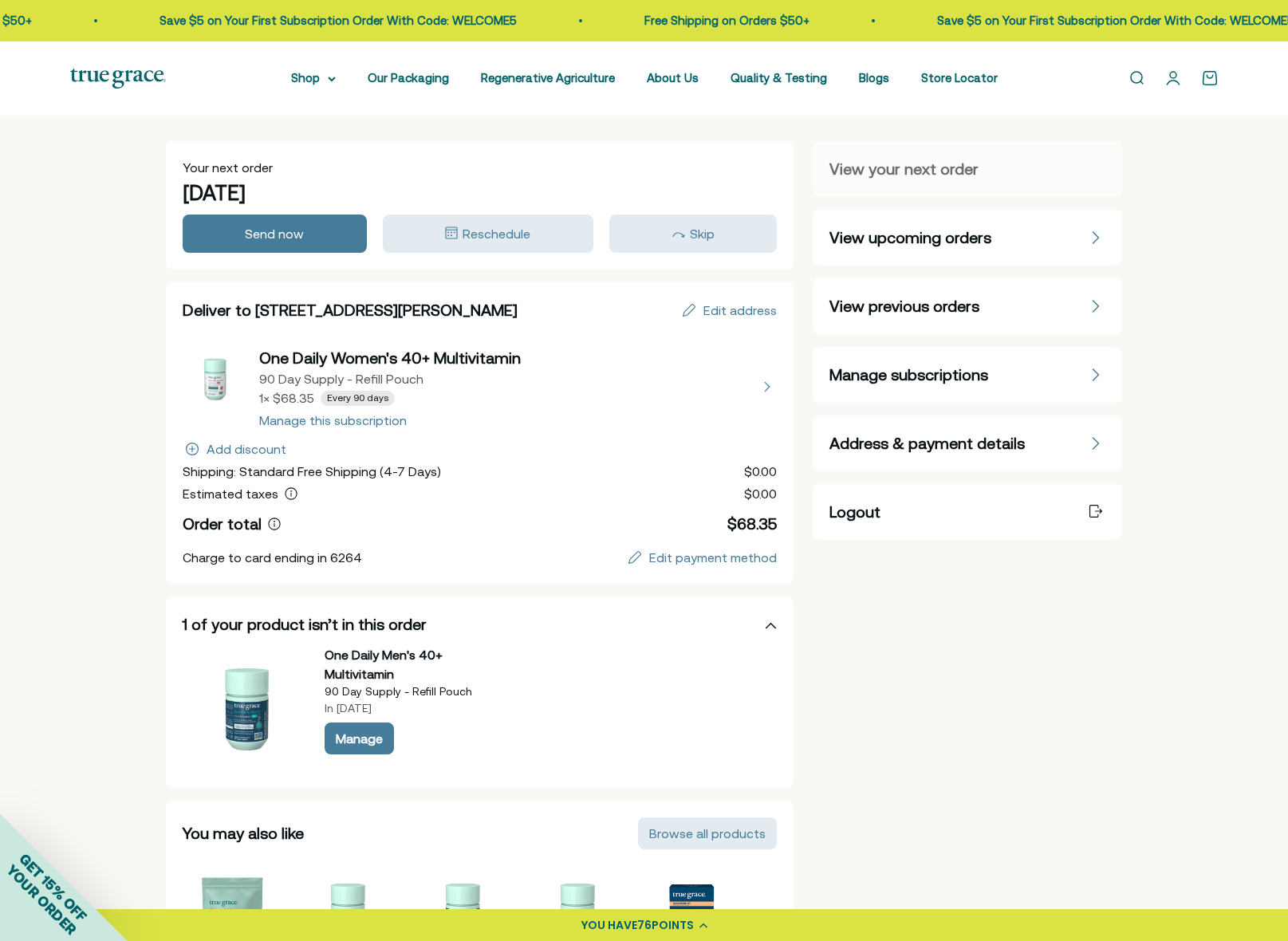
click at [847, 513] on span "Logout" at bounding box center [854, 512] width 51 height 22
